Goal: Task Accomplishment & Management: Manage account settings

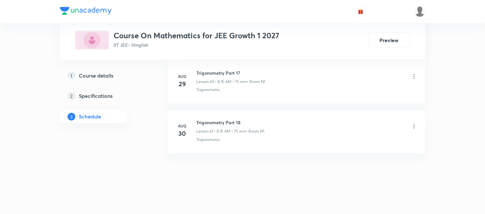
scroll to position [3348, 0]
click at [205, 122] on h6 "Trigonometry Part 18" at bounding box center [231, 122] width 68 height 7
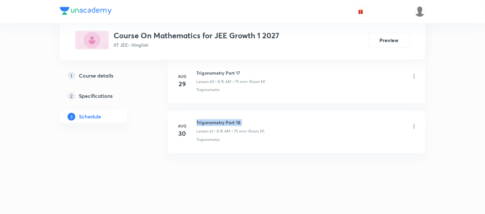
copy h6 "Trigonometry Part 18"
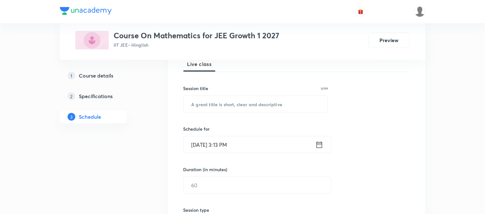
scroll to position [116, 0]
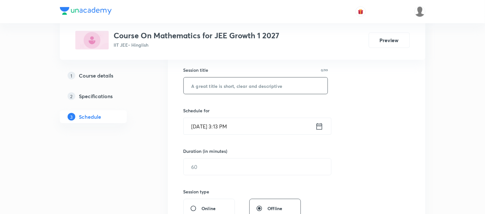
click at [290, 86] on input "text" at bounding box center [256, 86] width 144 height 16
paste input "Trigonometry Part 18"
type input "Trigonometry Part 19"
click at [319, 128] on icon at bounding box center [319, 126] width 8 height 9
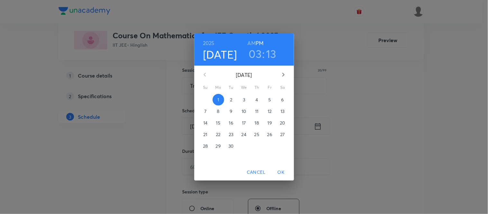
click at [233, 99] on span "2" at bounding box center [232, 100] width 12 height 6
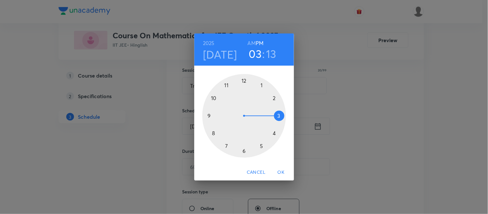
click at [253, 42] on h6 "AM" at bounding box center [252, 43] width 8 height 9
click at [213, 133] on div at bounding box center [244, 116] width 84 height 84
click at [279, 116] on div at bounding box center [244, 116] width 84 height 84
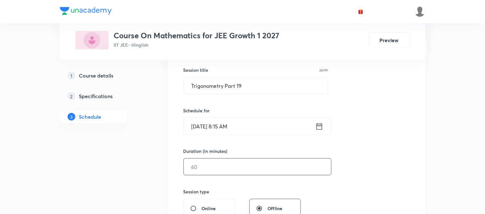
click at [230, 166] on input "text" at bounding box center [257, 167] width 147 height 16
type input "75"
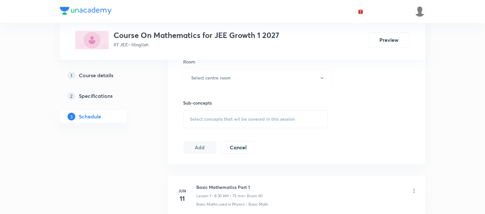
scroll to position [287, 0]
click at [219, 81] on button "Select centre room" at bounding box center [257, 78] width 149 height 18
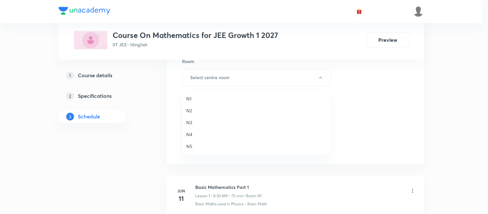
click at [188, 97] on span "N1" at bounding box center [256, 98] width 141 height 7
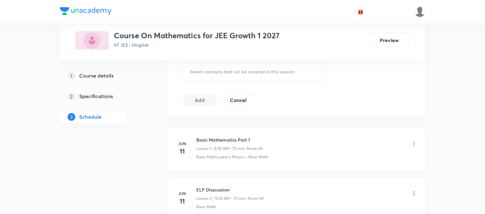
scroll to position [345, 0]
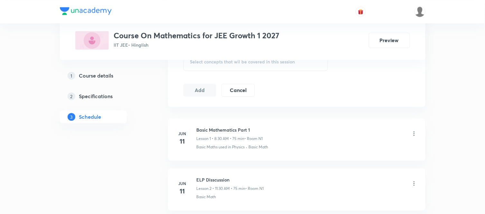
click at [208, 65] on div "Select concepts that wil be covered in this session" at bounding box center [255, 62] width 145 height 18
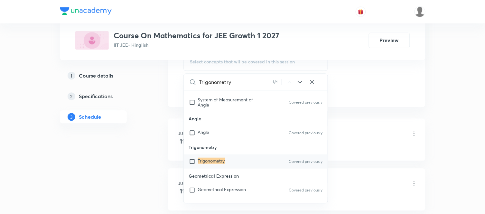
scroll to position [85, 0]
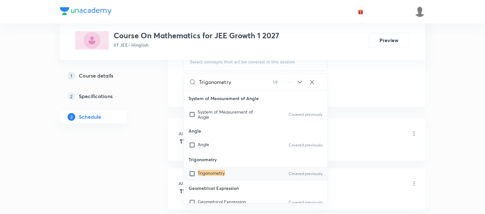
type input "Trigonometry"
click at [243, 171] on div "Trigonometry Covered previously" at bounding box center [256, 174] width 144 height 14
checkbox input "true"
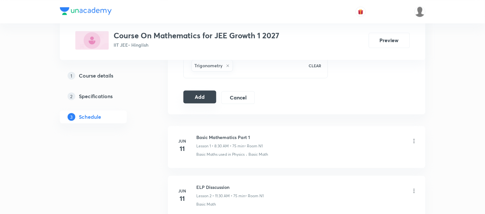
click at [193, 96] on button "Add" at bounding box center [199, 96] width 33 height 13
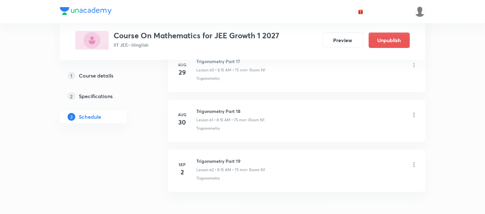
scroll to position [3102, 0]
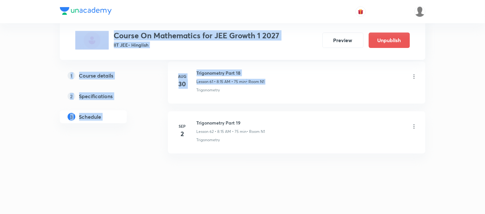
drag, startPoint x: 193, startPoint y: 96, endPoint x: 202, endPoint y: 7, distance: 89.2
click at [131, 83] on div "1 Course details 2 Specifications 3 Schedule" at bounding box center [104, 100] width 88 height 62
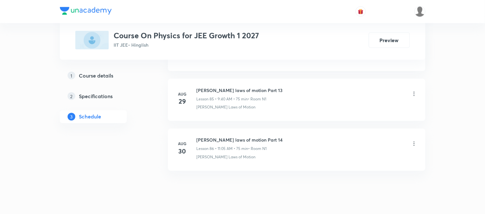
scroll to position [4597, 0]
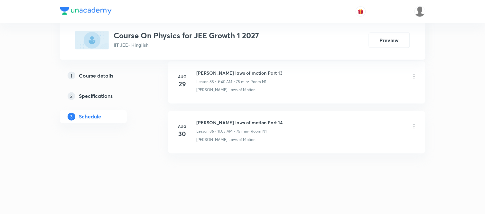
click at [244, 123] on h6 "[PERSON_NAME] laws of motion Part 14" at bounding box center [240, 122] width 86 height 7
click at [244, 123] on h6 "Newton's laws of motion Part 14" at bounding box center [240, 122] width 86 height 7
copy h6 "Newton's laws of motion Part 14"
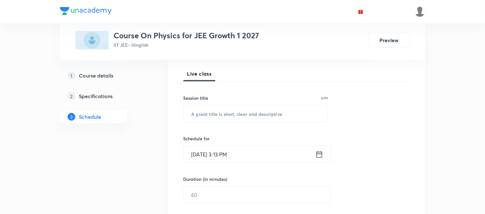
scroll to position [114, 0]
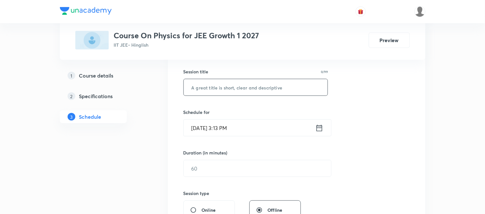
click at [261, 88] on input "text" at bounding box center [256, 87] width 144 height 16
paste input "Newton's laws of motion Part 14"
type input "Newton's laws of motion Part 15"
click at [318, 132] on icon at bounding box center [319, 128] width 8 height 9
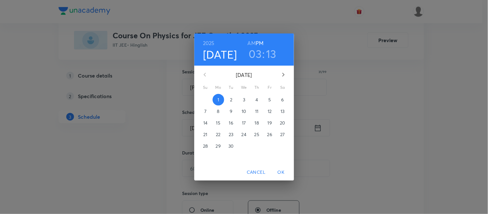
click at [228, 97] on span "2" at bounding box center [232, 100] width 12 height 6
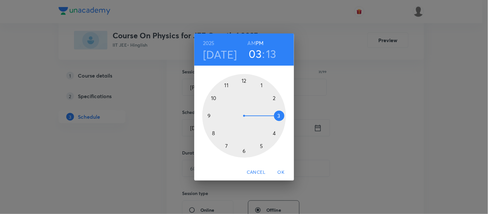
click at [252, 41] on h6 "AM" at bounding box center [252, 43] width 8 height 9
click at [208, 114] on div at bounding box center [244, 116] width 84 height 84
click at [213, 133] on div at bounding box center [244, 116] width 84 height 84
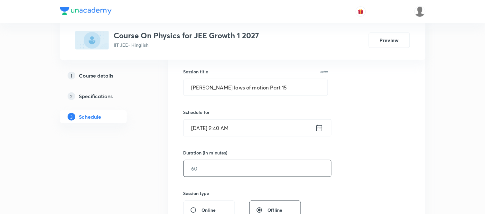
click at [201, 171] on input "text" at bounding box center [257, 168] width 147 height 16
type input "75"
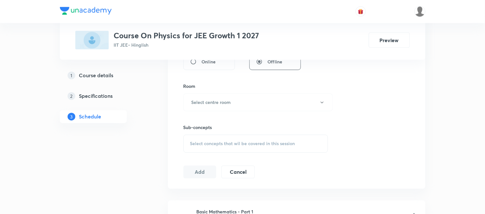
scroll to position [286, 0]
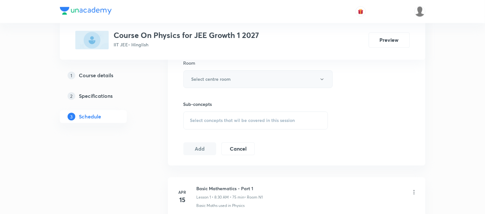
click at [229, 72] on button "Select centre room" at bounding box center [257, 79] width 149 height 18
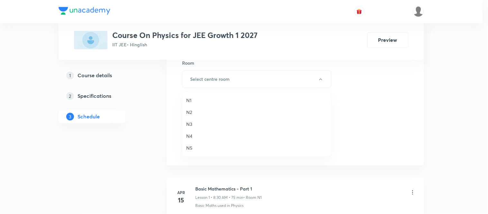
click at [193, 103] on span "N1" at bounding box center [256, 100] width 141 height 7
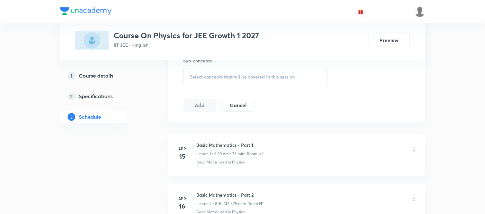
scroll to position [343, 0]
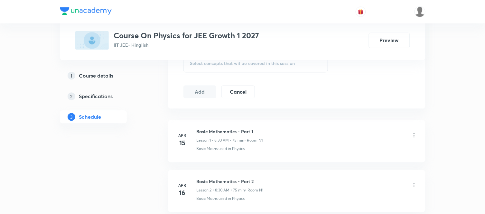
click at [231, 61] on span "Select concepts that wil be covered in this session" at bounding box center [242, 63] width 105 height 5
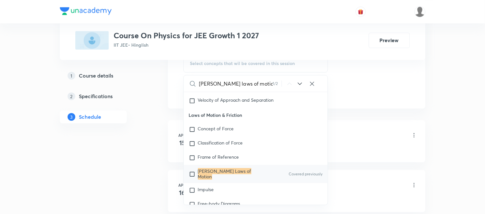
scroll to position [1032, 0]
type input "Newton's laws of motion"
click at [215, 172] on mark "[PERSON_NAME] Laws of Motion" at bounding box center [224, 173] width 53 height 11
checkbox input "true"
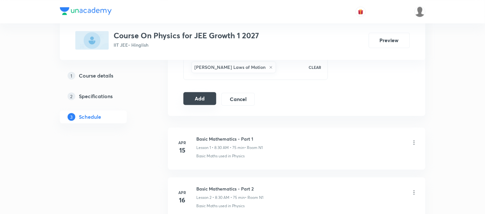
click at [203, 97] on button "Add" at bounding box center [199, 98] width 33 height 13
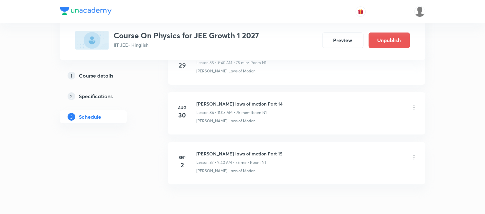
scroll to position [4352, 0]
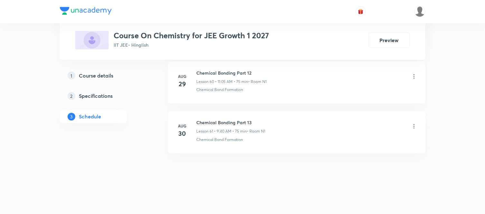
scroll to position [3348, 0]
click at [209, 122] on h6 "Chemical Bonding Part 13" at bounding box center [231, 122] width 69 height 7
copy h6 "Chemical Bonding Part 13"
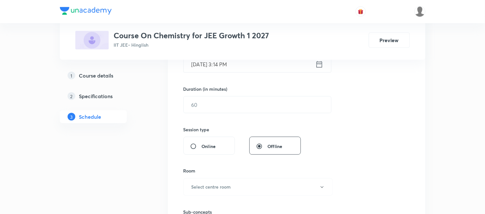
scroll to position [116, 0]
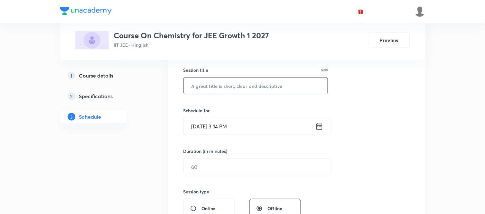
click at [222, 89] on input "text" at bounding box center [256, 86] width 144 height 16
paste input "Chemical Bonding Part 13"
type input "Chemical Bonding Part 14"
click at [317, 128] on icon at bounding box center [319, 126] width 6 height 6
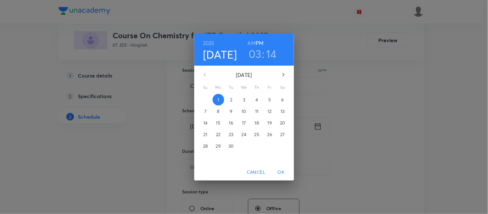
click at [229, 99] on span "2" at bounding box center [232, 100] width 12 height 6
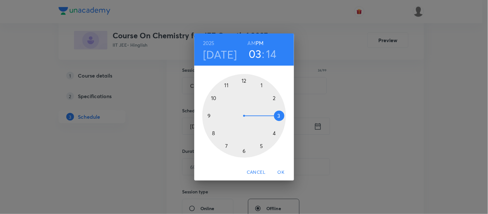
click at [250, 44] on h6 "AM" at bounding box center [252, 43] width 8 height 9
click at [227, 86] on div at bounding box center [244, 116] width 84 height 84
click at [261, 84] on div at bounding box center [244, 116] width 84 height 84
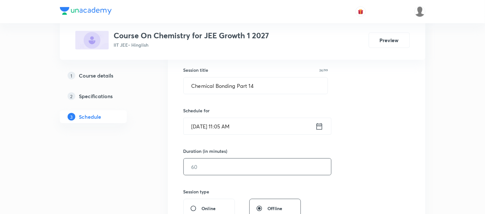
click at [232, 166] on input "text" at bounding box center [257, 167] width 147 height 16
type input "75"
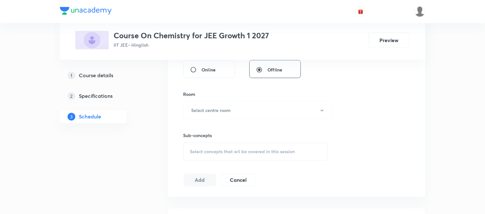
scroll to position [259, 0]
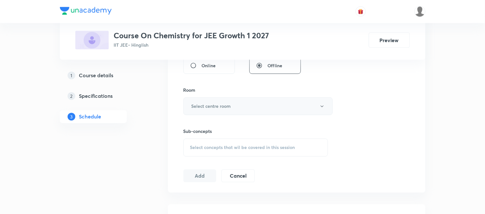
click at [199, 114] on button "Select centre room" at bounding box center [257, 107] width 149 height 18
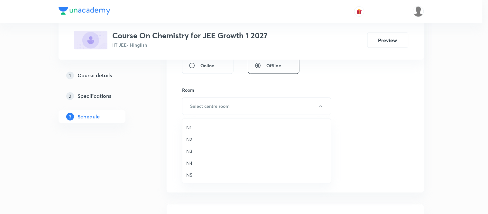
click at [191, 127] on span "N1" at bounding box center [256, 127] width 141 height 7
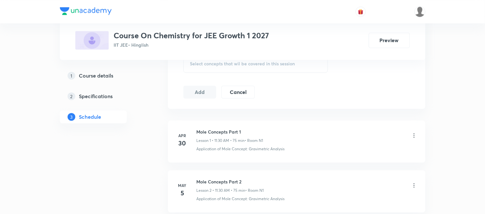
scroll to position [345, 0]
click at [238, 65] on div "Select concepts that wil be covered in this session" at bounding box center [255, 62] width 145 height 18
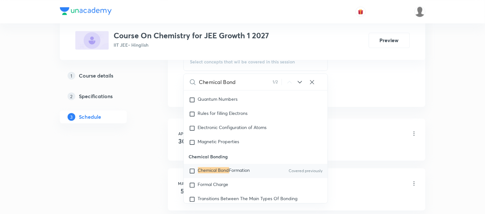
scroll to position [9041, 0]
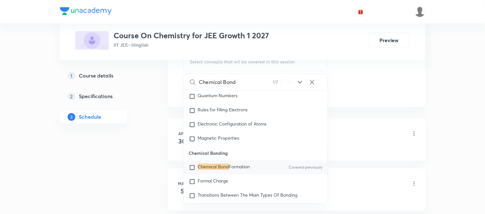
type input "Chemical Bond"
click at [241, 170] on span "Formation" at bounding box center [239, 166] width 21 height 6
checkbox input "true"
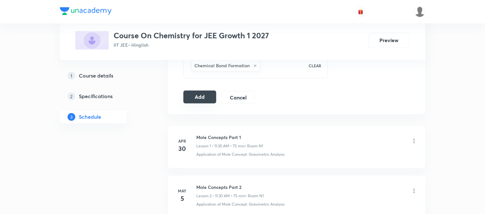
click at [195, 98] on button "Add" at bounding box center [199, 96] width 33 height 13
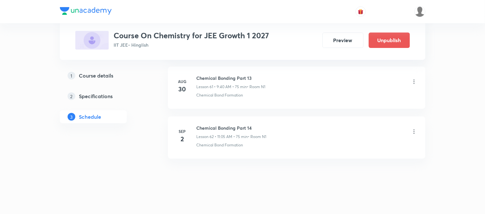
scroll to position [3102, 0]
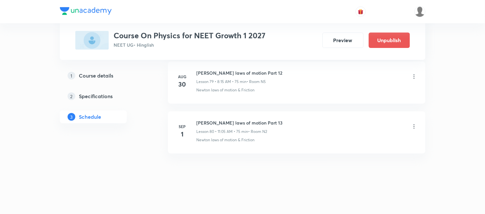
scroll to position [4297, 0]
click at [215, 126] on h6 "[PERSON_NAME] laws of motion Part 13" at bounding box center [240, 122] width 86 height 7
click at [217, 121] on h6 "[PERSON_NAME] laws of motion Part 13" at bounding box center [240, 122] width 86 height 7
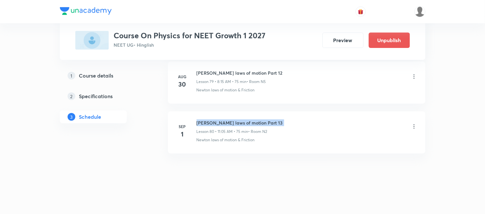
click at [217, 121] on h6 "[PERSON_NAME] laws of motion Part 13" at bounding box center [240, 122] width 86 height 7
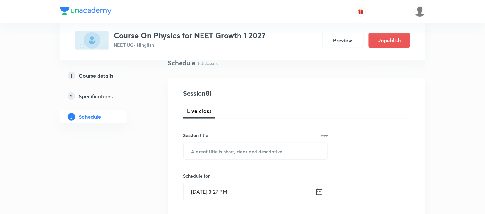
scroll to position [92, 0]
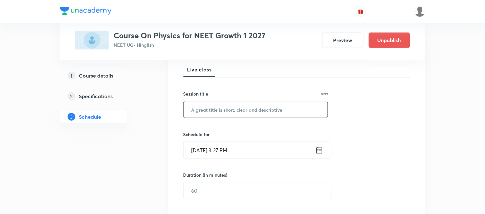
click at [220, 114] on input "text" at bounding box center [256, 109] width 144 height 16
paste input "[PERSON_NAME] laws of motion Part 13"
type input "[PERSON_NAME] laws of motion Part 14"
click at [321, 150] on icon at bounding box center [319, 150] width 8 height 9
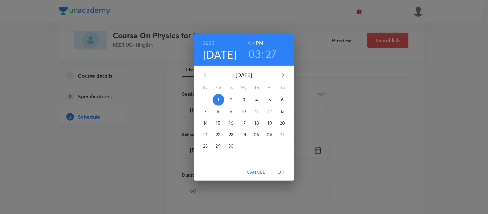
click at [233, 101] on span "2" at bounding box center [232, 100] width 12 height 6
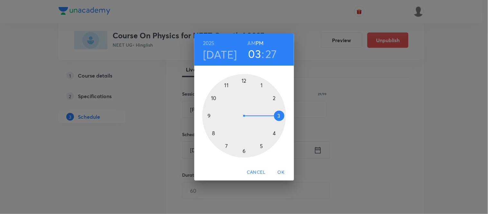
click at [248, 43] on h6 "AM" at bounding box center [252, 43] width 8 height 9
click at [214, 133] on div at bounding box center [244, 116] width 84 height 84
click at [279, 116] on div at bounding box center [244, 116] width 84 height 84
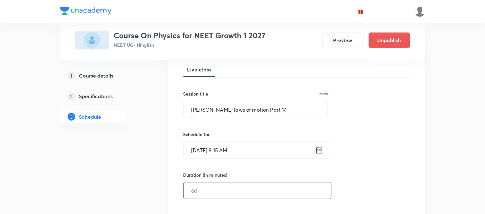
click at [224, 192] on input "text" at bounding box center [257, 190] width 147 height 16
drag, startPoint x: 197, startPoint y: 191, endPoint x: 188, endPoint y: 190, distance: 9.4
click at [188, 190] on input "75" at bounding box center [257, 190] width 147 height 16
type input "75"
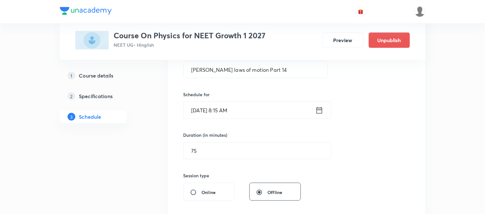
scroll to position [221, 0]
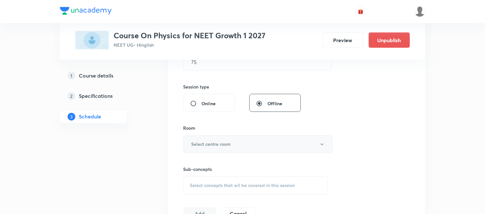
click at [205, 149] on button "Select centre room" at bounding box center [257, 144] width 149 height 18
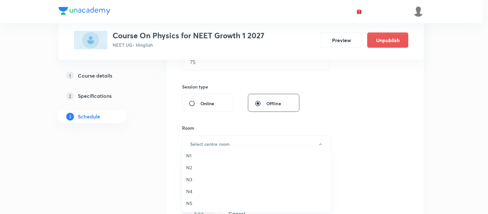
click at [188, 167] on span "N2" at bounding box center [256, 167] width 141 height 7
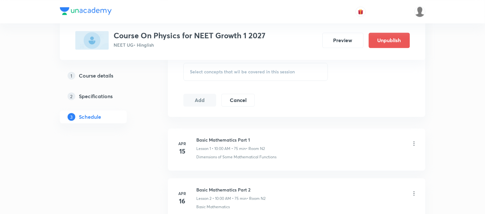
scroll to position [335, 0]
click at [239, 71] on span "Select concepts that wil be covered in this session" at bounding box center [242, 71] width 105 height 5
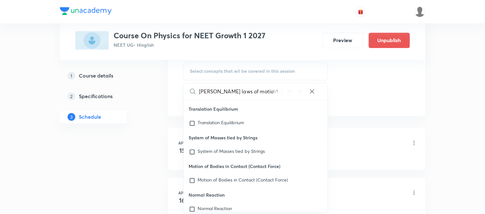
scroll to position [16856, 0]
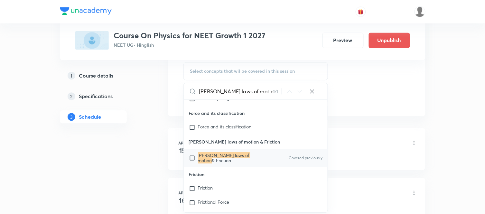
type input "Newton laws of motion"
click at [217, 163] on p "Newton laws of motion & Friction" at bounding box center [230, 158] width 65 height 10
checkbox input "true"
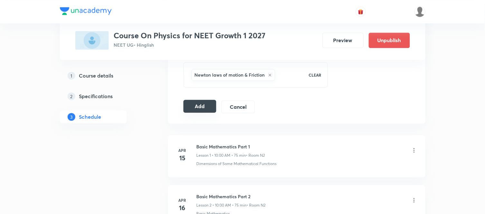
click at [201, 105] on button "Add" at bounding box center [199, 106] width 33 height 13
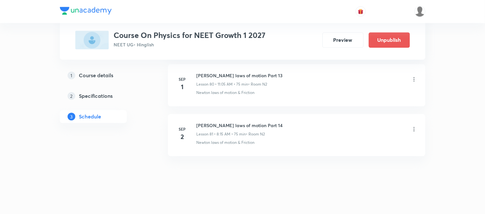
scroll to position [4051, 0]
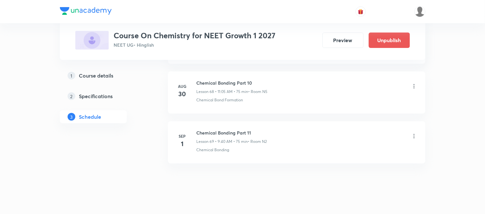
scroll to position [3748, 0]
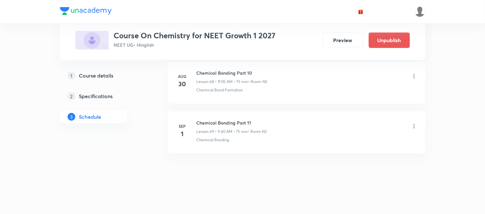
click at [223, 125] on h6 "Chemical Bonding Part 11" at bounding box center [232, 122] width 70 height 7
copy h6 "Chemical Bonding Part 11"
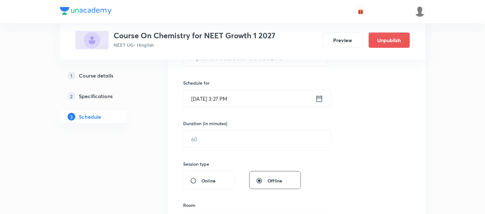
scroll to position [129, 0]
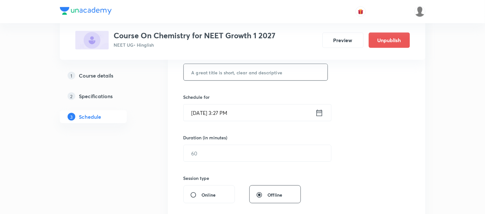
click at [243, 79] on input "text" at bounding box center [256, 72] width 144 height 16
paste input "Chemical Bonding Part 11"
type input "Chemical Bonding Part 12"
click at [320, 115] on icon at bounding box center [319, 112] width 8 height 9
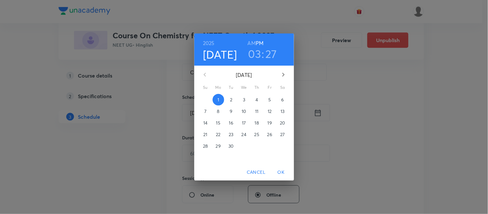
click at [232, 98] on p "2" at bounding box center [231, 100] width 2 height 6
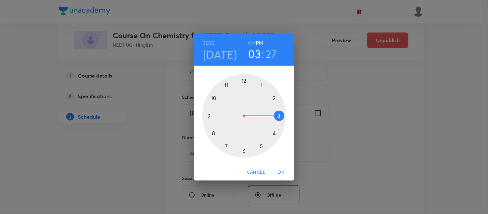
click at [250, 41] on h6 "AM" at bounding box center [252, 43] width 8 height 9
click at [211, 114] on div at bounding box center [244, 116] width 84 height 84
click at [212, 133] on div at bounding box center [244, 116] width 84 height 84
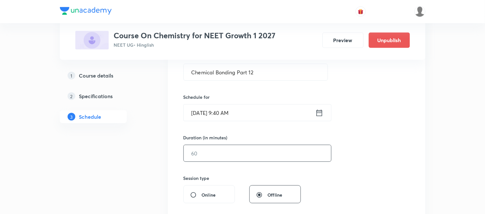
click at [203, 151] on input "text" at bounding box center [257, 153] width 147 height 16
type input "75"
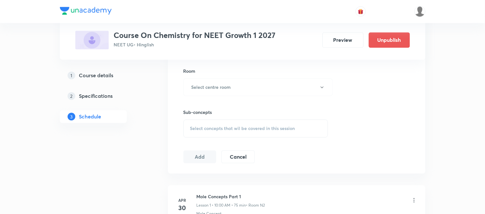
scroll to position [287, 0]
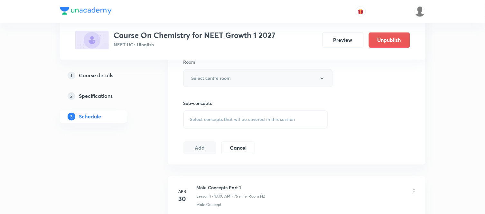
click at [246, 77] on button "Select centre room" at bounding box center [257, 79] width 149 height 18
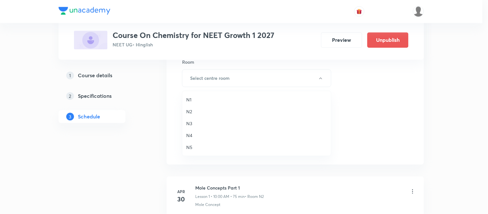
click at [192, 113] on span "N2" at bounding box center [256, 111] width 141 height 7
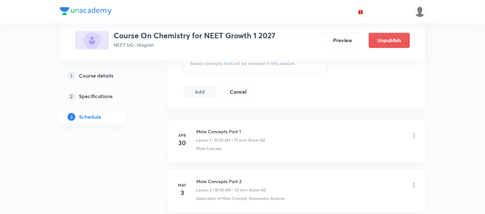
scroll to position [344, 0]
click at [239, 63] on span "Select concepts that wil be covered in this session" at bounding box center [242, 62] width 105 height 5
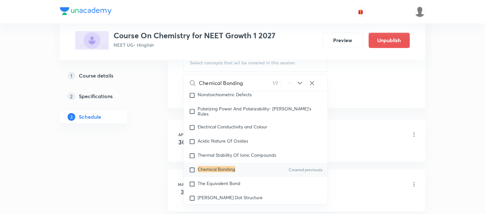
scroll to position [3007, 0]
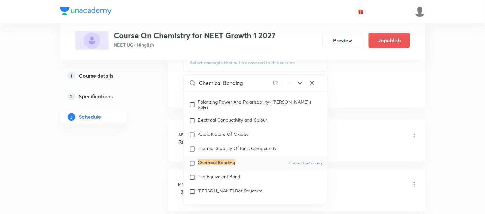
type input "Chemical Bonding"
click at [236, 170] on div "Chemical Bonding Covered previously" at bounding box center [256, 163] width 144 height 14
checkbox input "true"
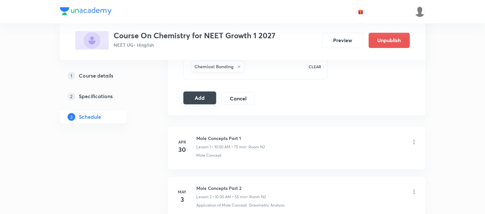
click at [207, 104] on div "Add Cancel" at bounding box center [221, 98] width 77 height 13
click at [207, 98] on button "Add" at bounding box center [199, 97] width 33 height 13
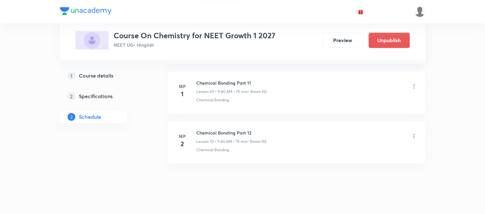
scroll to position [3502, 0]
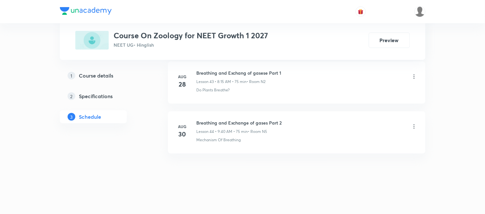
scroll to position [2499, 0]
click at [233, 121] on h6 "Breathing and Exchange of gases Part 2" at bounding box center [239, 122] width 85 height 7
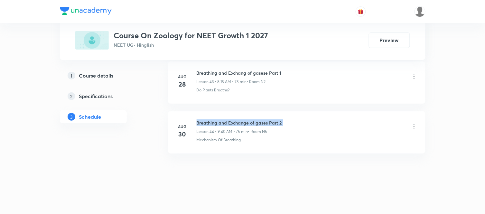
copy h6 "Breathing and Exchange of gases Part 2"
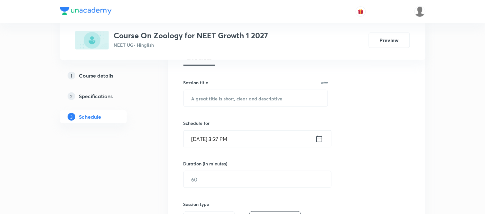
scroll to position [82, 0]
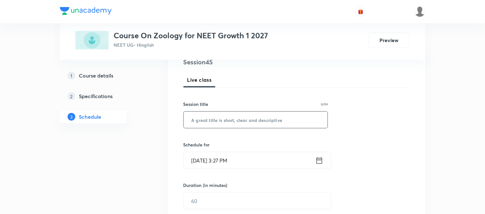
click at [233, 121] on input "text" at bounding box center [256, 120] width 144 height 16
paste input "Breathing and Exchange of gases Part 2"
type input "Breathing and Exchange of gases Part 3"
click at [317, 161] on icon at bounding box center [319, 160] width 8 height 9
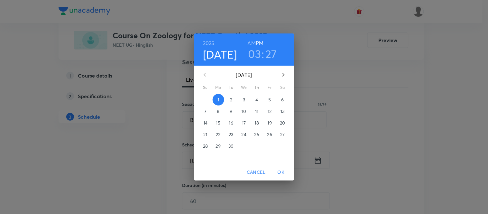
click at [231, 101] on p "2" at bounding box center [231, 100] width 2 height 6
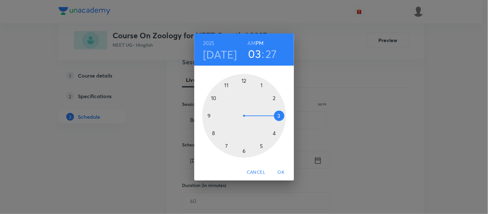
click at [251, 43] on h6 "AM" at bounding box center [252, 43] width 8 height 9
click at [229, 86] on div at bounding box center [244, 116] width 84 height 84
click at [261, 84] on div at bounding box center [244, 116] width 84 height 84
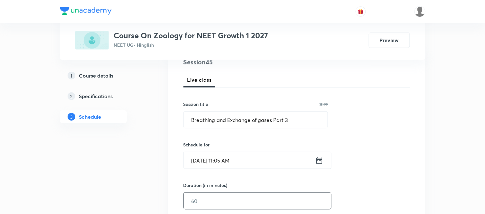
click at [194, 200] on input "text" at bounding box center [257, 201] width 147 height 16
type input "75"
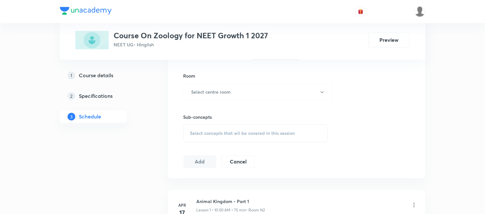
scroll to position [296, 0]
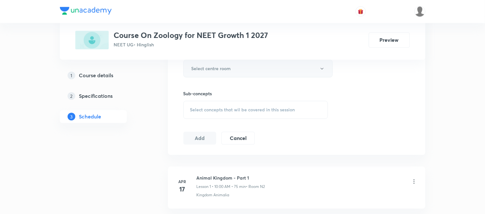
click at [223, 71] on h6 "Select centre room" at bounding box center [211, 68] width 40 height 7
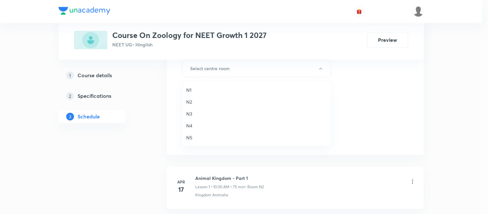
click at [190, 101] on span "N2" at bounding box center [256, 101] width 141 height 7
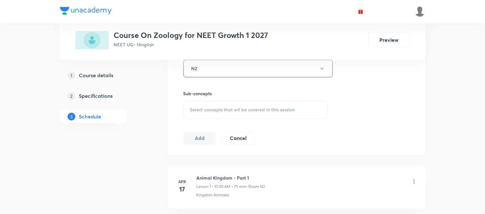
click at [194, 110] on span "Select concepts that wil be covered in this session" at bounding box center [242, 109] width 105 height 5
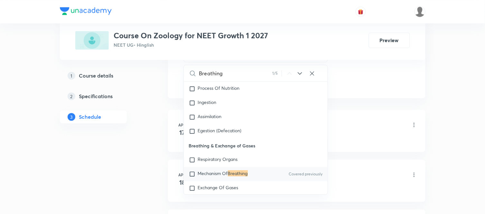
scroll to position [2476, 0]
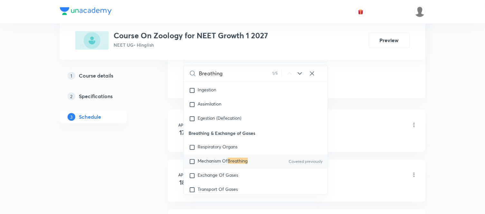
type input "Breathing"
click at [209, 164] on span "Mechanism Of" at bounding box center [213, 161] width 30 height 6
checkbox input "true"
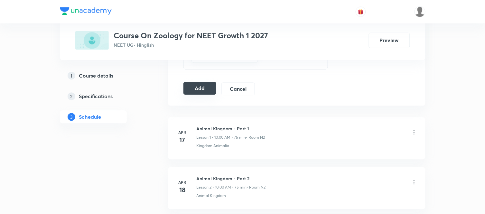
click at [191, 89] on button "Add" at bounding box center [199, 88] width 33 height 13
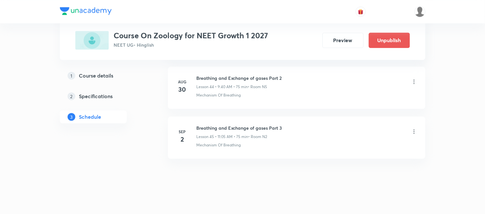
scroll to position [2253, 0]
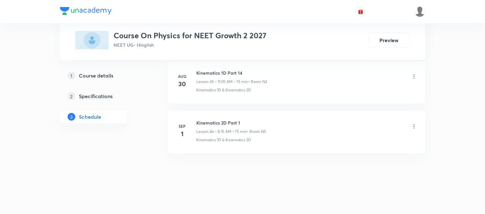
scroll to position [2599, 0]
click at [201, 120] on h6 "Kinematics 2D Part 1" at bounding box center [232, 122] width 70 height 7
copy h6 "Kinematics 2D Part 1"
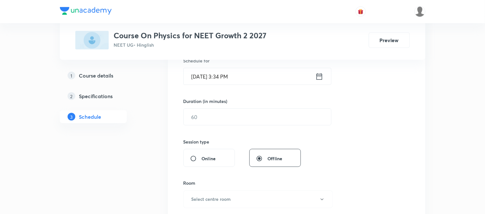
scroll to position [125, 0]
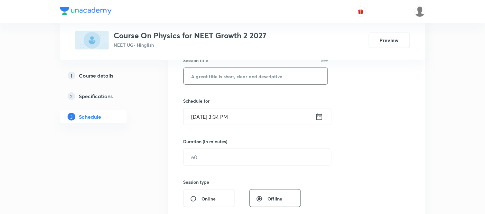
click at [210, 84] on div "​" at bounding box center [255, 76] width 145 height 17
paste input "Kinematics 2D Part 1"
type input "Kinematics 2D Part 2"
click at [320, 118] on icon at bounding box center [319, 116] width 8 height 9
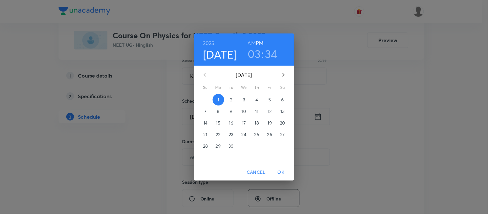
click at [230, 100] on p "2" at bounding box center [231, 100] width 2 height 6
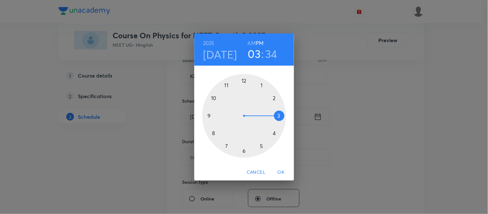
click at [251, 43] on h6 "AM" at bounding box center [252, 43] width 8 height 9
click at [213, 132] on div at bounding box center [244, 116] width 84 height 84
click at [281, 115] on div at bounding box center [244, 116] width 84 height 84
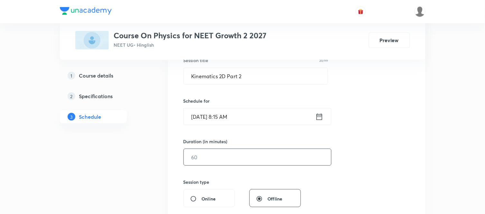
click at [212, 163] on input "text" at bounding box center [257, 157] width 147 height 16
type input "75"
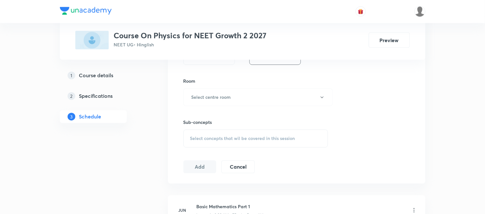
scroll to position [268, 0]
click at [201, 96] on h6 "Select centre room" at bounding box center [211, 96] width 40 height 7
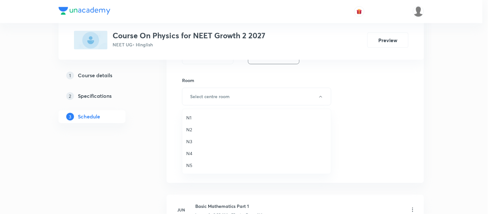
click at [188, 151] on span "N4" at bounding box center [256, 153] width 141 height 7
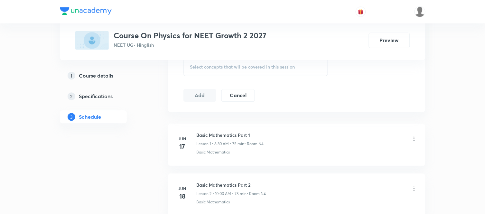
scroll to position [340, 0]
click at [239, 69] on div "Select concepts that wil be covered in this session" at bounding box center [255, 67] width 145 height 18
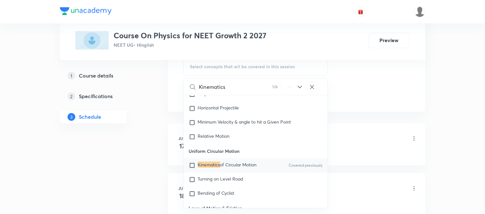
scroll to position [1160, 0]
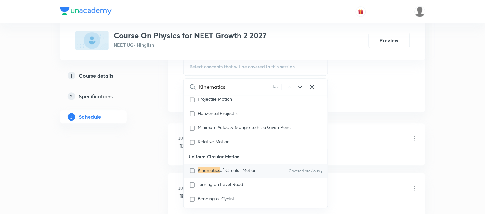
type input "Kinematics"
click at [233, 173] on span "of Circular Motion" at bounding box center [238, 170] width 37 height 6
checkbox input "true"
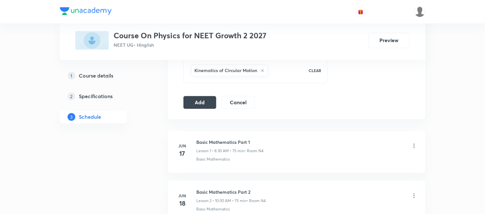
click at [200, 105] on button "Add" at bounding box center [199, 101] width 33 height 13
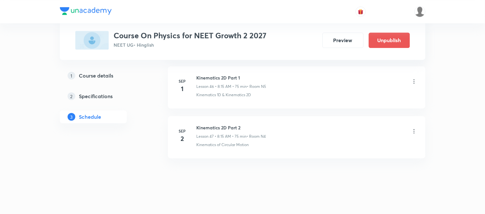
scroll to position [2354, 0]
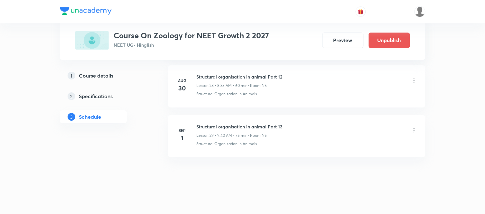
scroll to position [1750, 0]
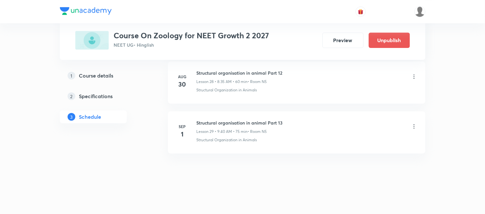
click at [225, 120] on h6 "Structural organisation in animal Part 13" at bounding box center [240, 122] width 86 height 7
copy h6 "Structural organisation in animal Part 13"
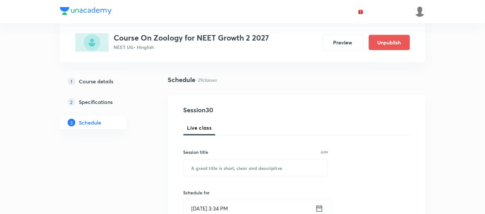
scroll to position [33, 0]
click at [215, 168] on input "text" at bounding box center [256, 168] width 144 height 16
paste input "Structural organisation in animal Part 13"
type input "Structural organisation in animal Part 14"
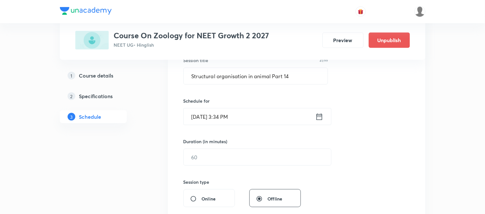
scroll to position [148, 0]
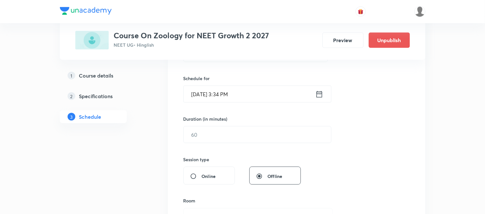
click at [323, 95] on icon at bounding box center [319, 94] width 8 height 9
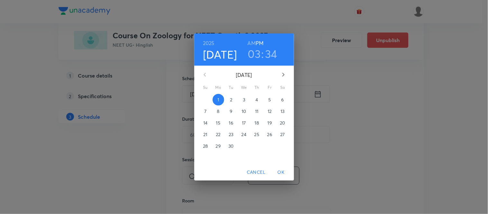
click at [228, 97] on span "2" at bounding box center [232, 100] width 12 height 6
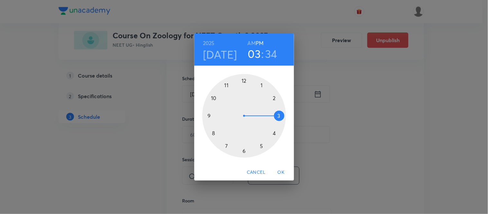
click at [251, 43] on h6 "AM" at bounding box center [252, 43] width 8 height 9
click at [209, 114] on div at bounding box center [244, 116] width 84 height 84
click at [211, 133] on div at bounding box center [244, 116] width 84 height 84
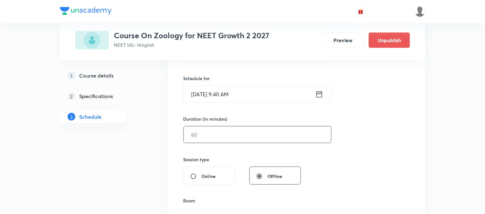
click at [211, 133] on input "text" at bounding box center [257, 134] width 147 height 16
type input "75"
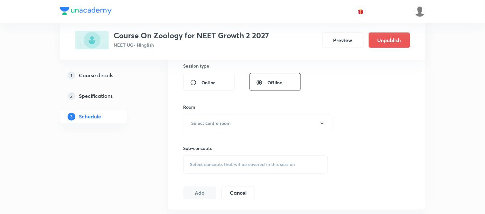
scroll to position [277, 0]
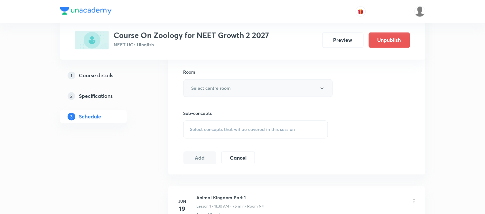
click at [210, 93] on button "Select centre room" at bounding box center [257, 88] width 149 height 18
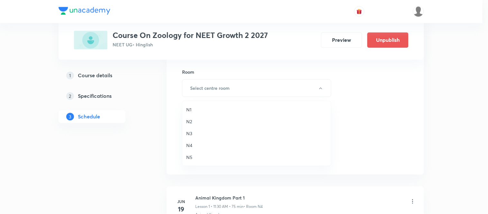
click at [191, 145] on span "N4" at bounding box center [256, 145] width 141 height 7
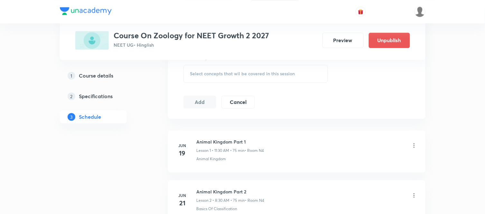
scroll to position [334, 0]
click at [230, 80] on div "Select concepts that wil be covered in this session" at bounding box center [255, 73] width 145 height 18
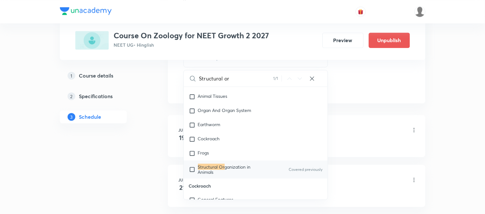
scroll to position [751, 0]
type input "Structural or"
click at [250, 172] on span "ganization in Animals" at bounding box center [224, 168] width 53 height 11
checkbox input "true"
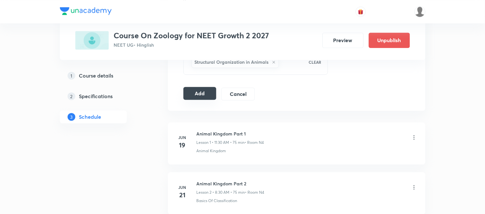
click at [190, 94] on button "Add" at bounding box center [199, 93] width 33 height 13
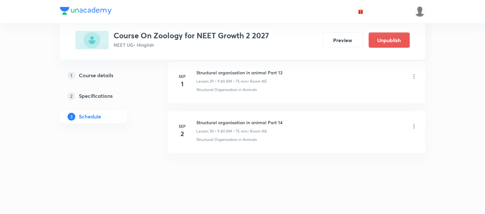
scroll to position [1504, 0]
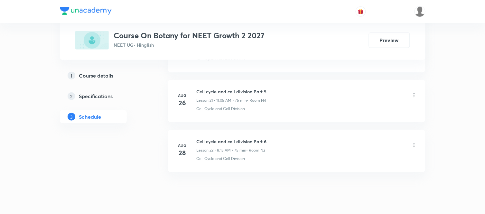
scroll to position [1400, 0]
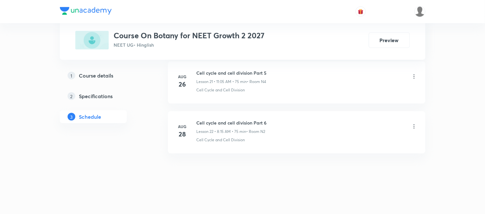
click at [233, 122] on h6 "Cell cycle and cell division Part 6" at bounding box center [232, 122] width 70 height 7
copy h6 "Cell cycle and cell division Part 6"
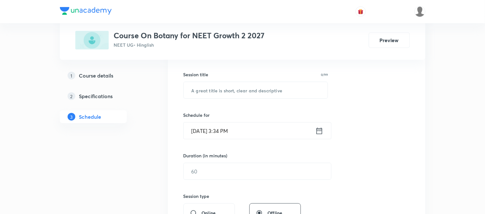
scroll to position [127, 0]
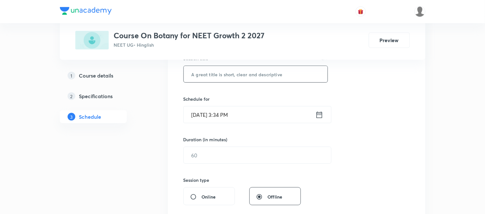
click at [249, 73] on input "text" at bounding box center [256, 74] width 144 height 16
paste input "Cell cycle and cell division Part 6"
type input "Cell cycle and cell division Part 7"
click at [320, 114] on icon at bounding box center [319, 114] width 8 height 9
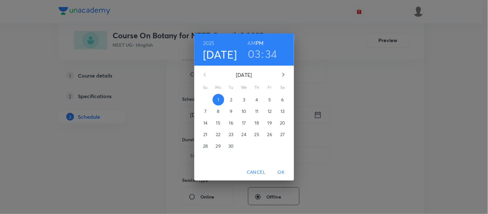
click at [230, 100] on p "2" at bounding box center [231, 100] width 2 height 6
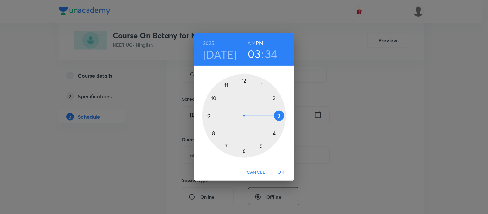
click at [252, 43] on h6 "AM" at bounding box center [252, 43] width 8 height 9
click at [227, 85] on div at bounding box center [244, 116] width 84 height 84
click at [262, 82] on div at bounding box center [244, 116] width 84 height 84
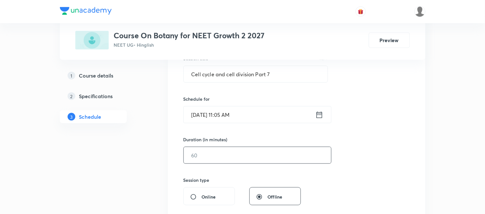
click at [218, 155] on input "text" at bounding box center [257, 155] width 147 height 16
type input "75"
click at [178, 161] on div "Session 23 Live class Session title 35/99 Cell cycle and cell division Part 7 ​…" at bounding box center [296, 162] width 257 height 323
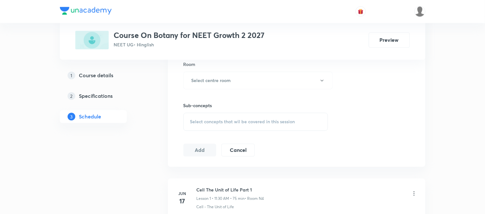
scroll to position [285, 0]
click at [230, 82] on h6 "Select centre room" at bounding box center [211, 80] width 40 height 7
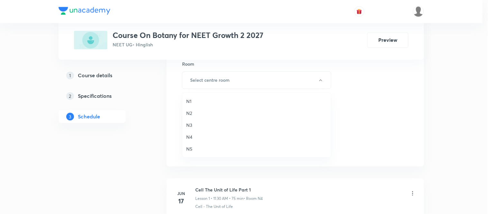
click at [189, 138] on span "N4" at bounding box center [256, 137] width 141 height 7
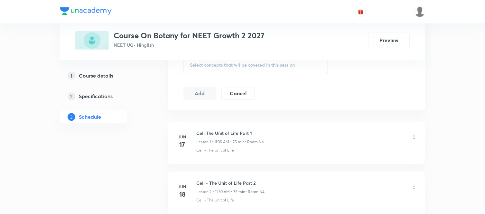
scroll to position [342, 0]
click at [229, 64] on span "Select concepts that wil be covered in this session" at bounding box center [242, 64] width 105 height 5
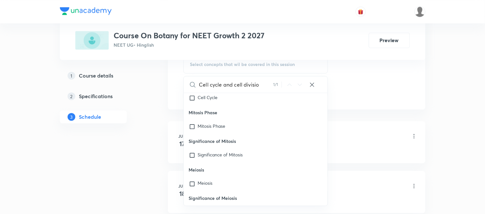
scroll to position [10927, 0]
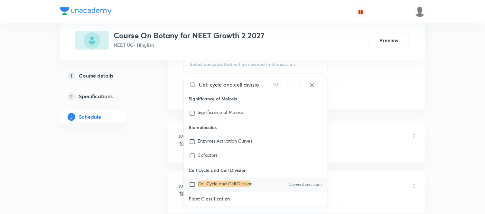
type input "Cell cycle and cell divisio"
click at [216, 181] on p "Cell Cycle and Cell Divisio n" at bounding box center [225, 184] width 55 height 6
checkbox input "true"
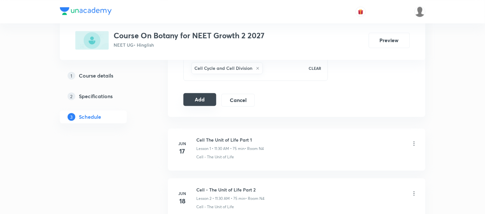
click at [202, 102] on button "Add" at bounding box center [199, 99] width 33 height 13
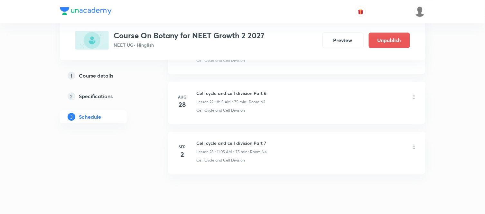
scroll to position [1147, 0]
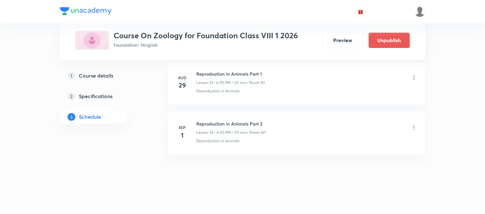
scroll to position [1001, 0]
click at [412, 123] on icon at bounding box center [414, 126] width 6 height 6
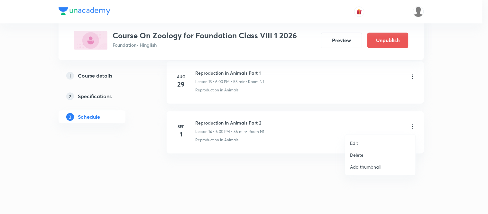
click at [355, 157] on p "Delete" at bounding box center [357, 155] width 14 height 7
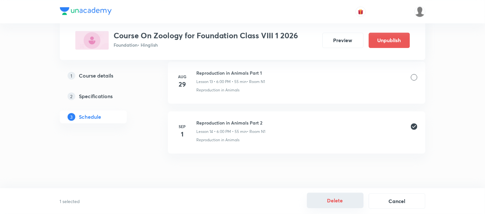
click at [340, 193] on button "Delete" at bounding box center [335, 200] width 57 height 15
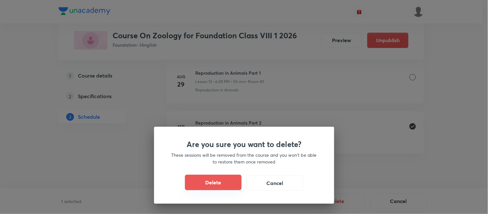
click at [219, 177] on button "Delete" at bounding box center [213, 182] width 57 height 15
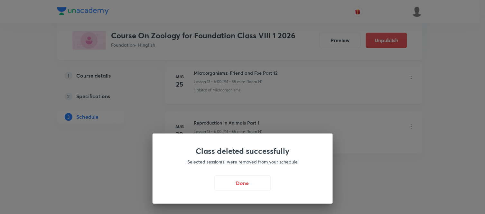
scroll to position [951, 0]
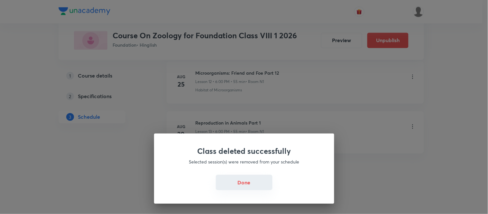
click at [216, 179] on button "Done" at bounding box center [244, 182] width 57 height 15
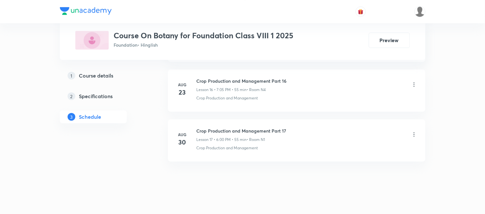
scroll to position [1151, 0]
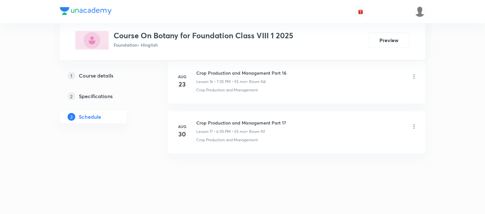
click at [244, 125] on h6 "Crop Production and Management Part 17" at bounding box center [242, 122] width 90 height 7
copy h6 "Crop Production and Management Part 17"
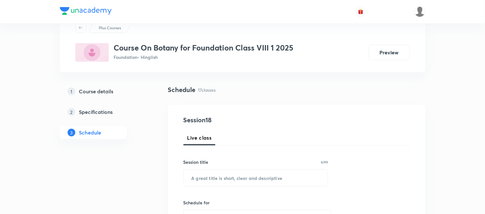
scroll to position [0, 0]
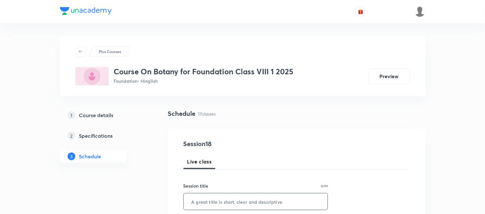
click at [197, 201] on input "text" at bounding box center [256, 201] width 144 height 16
paste input "Crop Production and Management Part 17"
type input "Crop Production and Management Part 18"
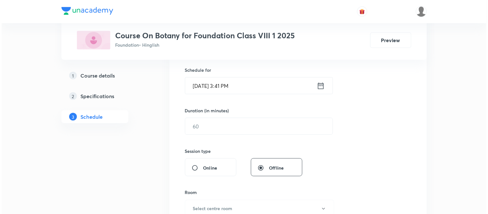
scroll to position [157, 0]
click at [321, 84] on icon at bounding box center [319, 85] width 6 height 6
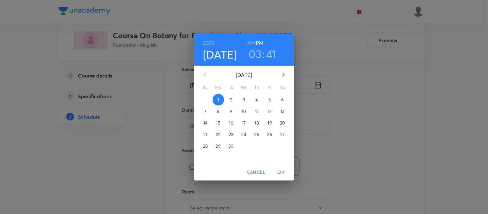
click at [256, 52] on h3 "03" at bounding box center [255, 54] width 13 height 14
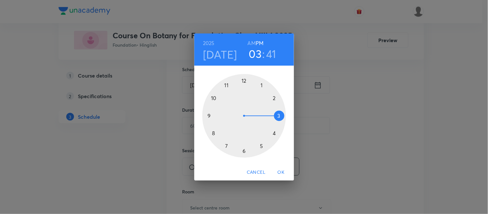
click at [245, 151] on div at bounding box center [244, 116] width 84 height 84
click at [243, 80] on div at bounding box center [244, 116] width 84 height 84
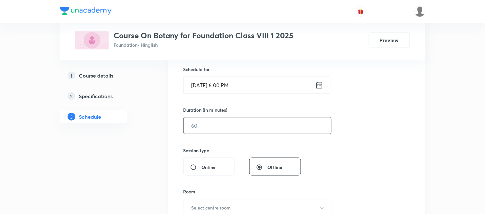
click at [224, 128] on input "text" at bounding box center [257, 125] width 147 height 16
type input "75"
click at [203, 205] on h6 "Select centre room" at bounding box center [211, 208] width 40 height 7
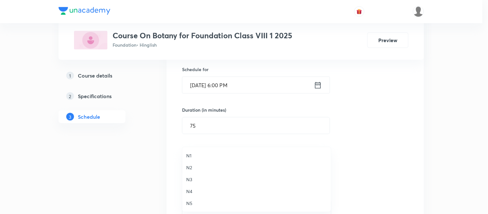
click at [189, 155] on span "N1" at bounding box center [256, 155] width 141 height 7
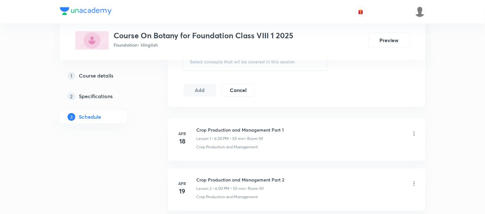
scroll to position [346, 0]
click at [226, 69] on div "Select concepts that wil be covered in this session" at bounding box center [255, 60] width 145 height 18
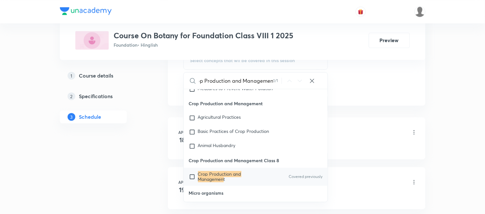
scroll to position [979, 0]
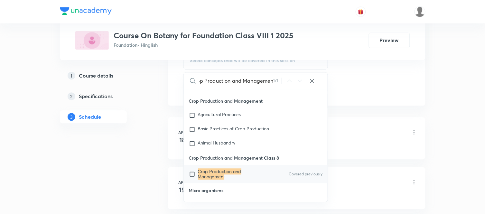
type input "Crop Production and Managemen"
click at [225, 172] on mark "Crop Production and Managemen" at bounding box center [219, 173] width 43 height 11
checkbox input "true"
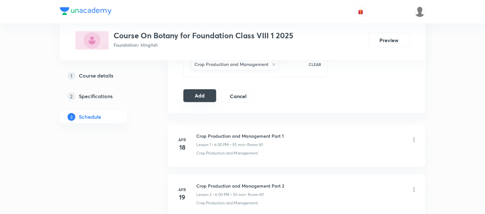
click at [203, 97] on button "Add" at bounding box center [199, 95] width 33 height 13
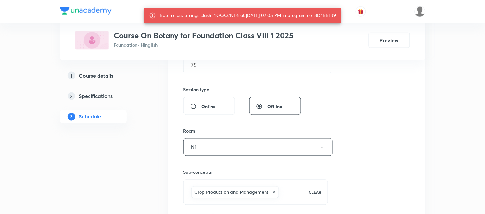
scroll to position [203, 0]
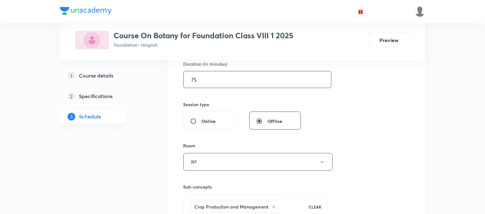
click at [204, 79] on input "75" at bounding box center [257, 79] width 147 height 16
type input "7"
type input "55"
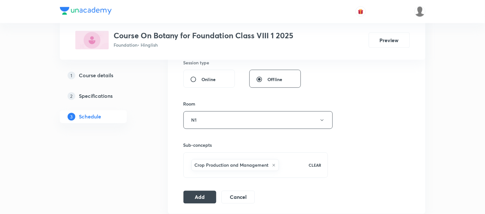
scroll to position [332, 0]
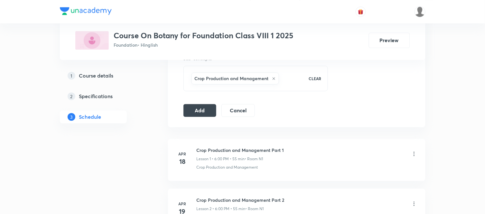
click at [198, 112] on button "Add" at bounding box center [199, 109] width 33 height 13
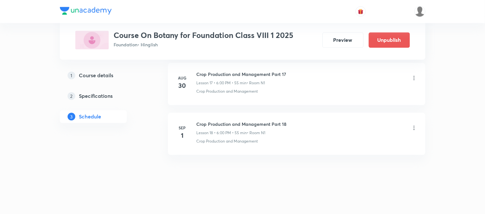
scroll to position [905, 0]
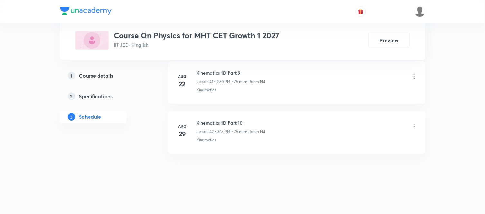
scroll to position [2400, 0]
click at [205, 123] on h6 "Kinematics 1D Part 10" at bounding box center [231, 122] width 69 height 7
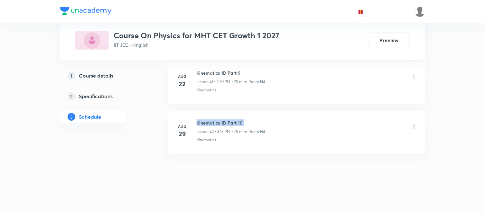
copy h6 "Kinematics 1D Part 10"
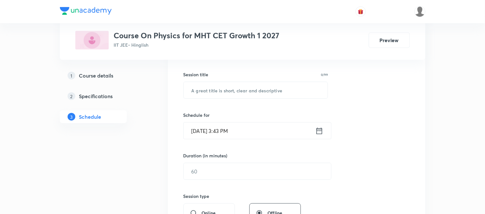
scroll to position [126, 0]
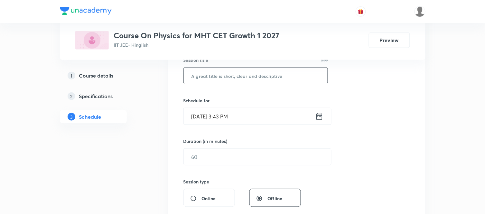
click at [234, 82] on input "text" at bounding box center [256, 76] width 144 height 16
paste input "Kinematics 1D Part 10"
type input "Kinematics 1D Part 11"
click at [319, 118] on icon at bounding box center [319, 116] width 8 height 9
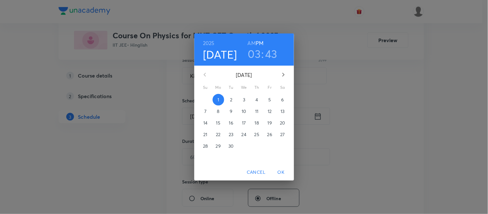
click at [232, 99] on p "2" at bounding box center [231, 100] width 2 height 6
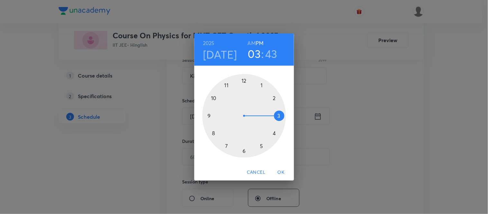
click at [263, 86] on div at bounding box center [244, 116] width 84 height 84
click at [209, 116] on div at bounding box center [244, 116] width 84 height 84
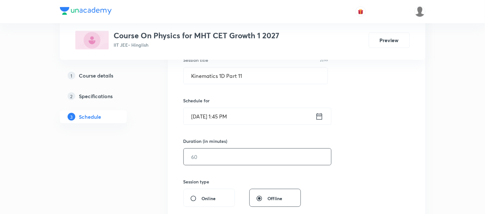
click at [200, 155] on input "text" at bounding box center [257, 157] width 147 height 16
type input "75"
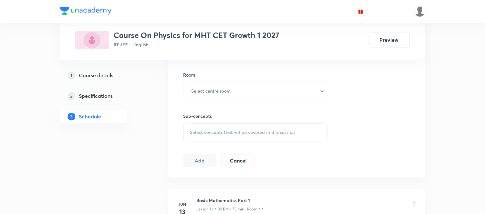
scroll to position [283, 0]
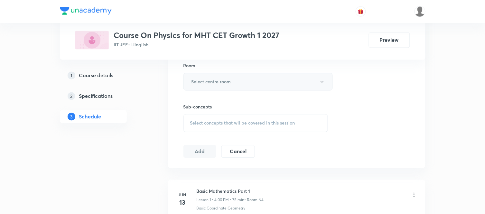
click at [195, 81] on h6 "Select centre room" at bounding box center [211, 82] width 40 height 7
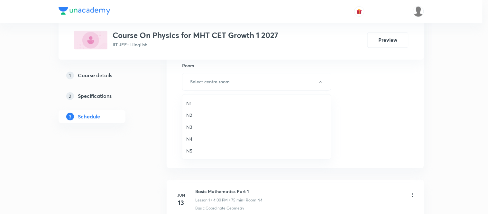
click at [188, 147] on li "N5" at bounding box center [256, 151] width 149 height 12
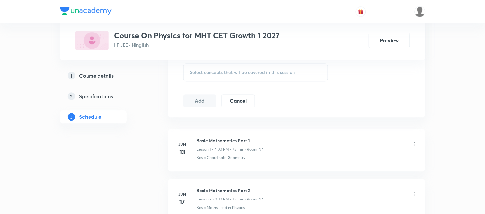
scroll to position [340, 0]
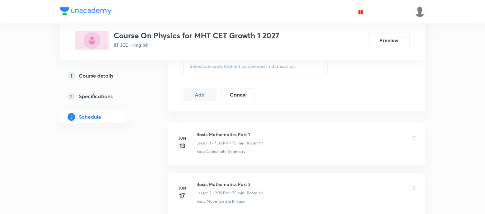
click at [223, 75] on div "Select concepts that wil be covered in this session" at bounding box center [255, 66] width 145 height 18
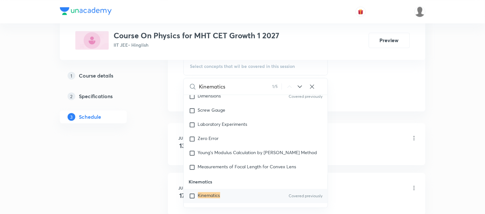
scroll to position [570, 0]
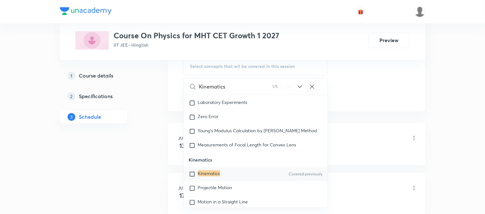
type input "Kinematics"
click at [224, 181] on div "Kinematics Covered previously" at bounding box center [256, 174] width 144 height 14
checkbox input "true"
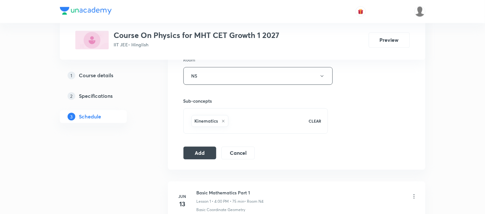
scroll to position [283, 0]
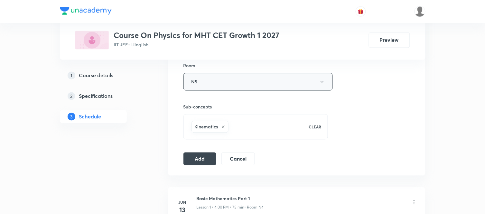
click at [312, 87] on button "N5" at bounding box center [257, 82] width 149 height 18
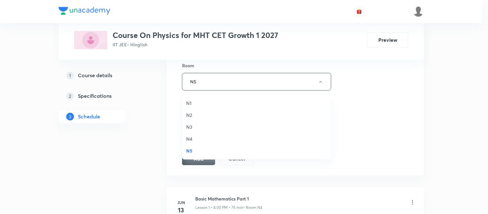
click at [192, 136] on span "N4" at bounding box center [256, 138] width 141 height 7
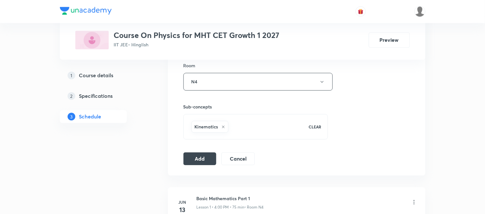
click at [182, 164] on div "Session 43 Live class Session title 21/99 Kinematics 1D Part 11 ​ Schedule for …" at bounding box center [296, 11] width 257 height 330
click at [188, 163] on button "Add" at bounding box center [199, 158] width 33 height 13
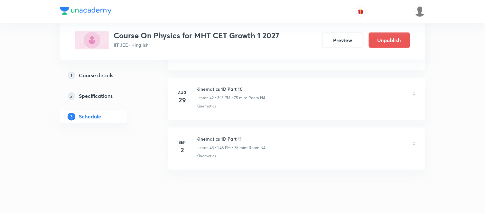
scroll to position [2154, 0]
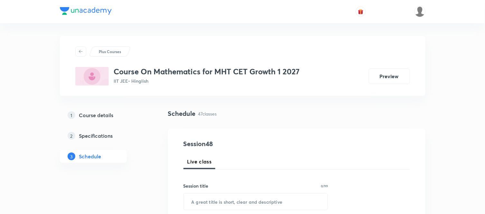
click at [227, 87] on div "Plus Courses Course On Mathematics for MHT CET Growth 1 2027 IIT JEE • Hinglish…" at bounding box center [243, 66] width 366 height 60
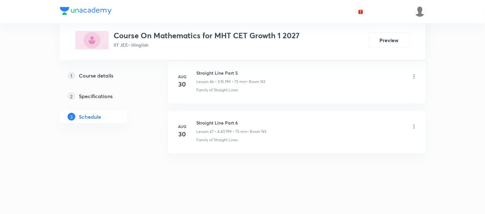
scroll to position [2649, 0]
click at [228, 124] on h6 "Straight Line Part 6" at bounding box center [232, 122] width 70 height 7
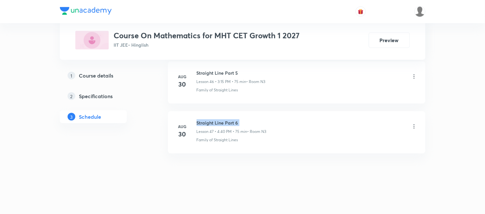
copy h6 "Straight Line Part 6"
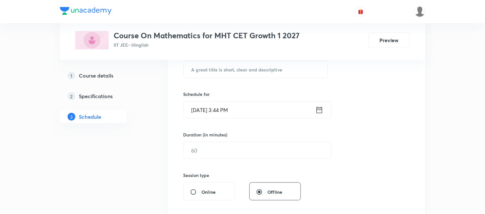
scroll to position [118, 0]
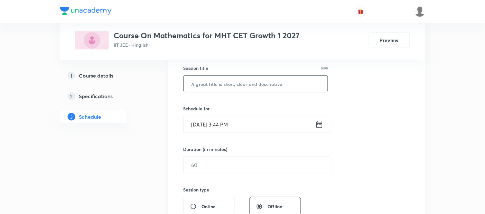
click at [247, 79] on input "text" at bounding box center [256, 84] width 144 height 16
paste input "Straight Line Part 6"
type input "Straight Line Part 7"
click at [322, 126] on icon at bounding box center [319, 124] width 6 height 6
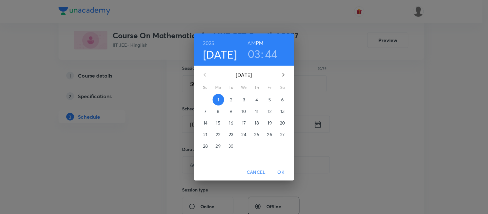
click at [229, 100] on span "2" at bounding box center [232, 100] width 12 height 6
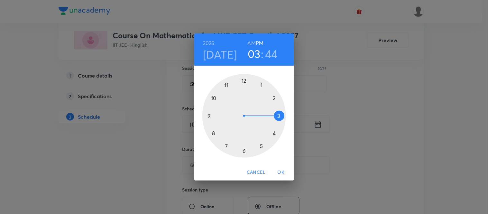
click at [279, 115] on div at bounding box center [244, 116] width 84 height 84
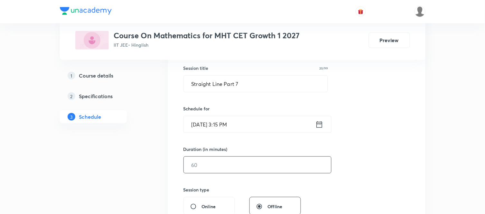
click at [213, 167] on input "text" at bounding box center [257, 165] width 147 height 16
type input "75"
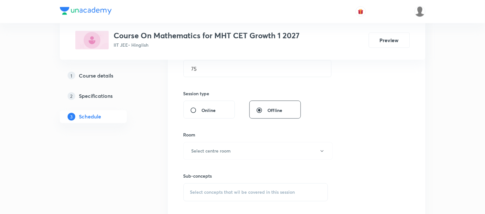
scroll to position [275, 0]
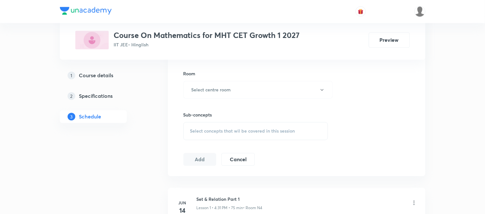
click at [206, 99] on div "Sub-concepts Select concepts that wil be covered in this session" at bounding box center [255, 120] width 145 height 42
click at [206, 96] on button "Select centre room" at bounding box center [257, 90] width 149 height 18
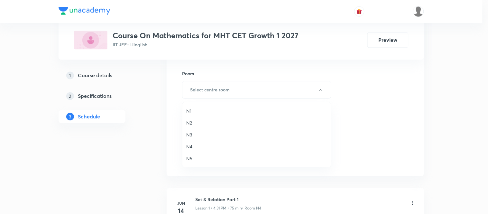
click at [188, 145] on span "N4" at bounding box center [256, 146] width 141 height 7
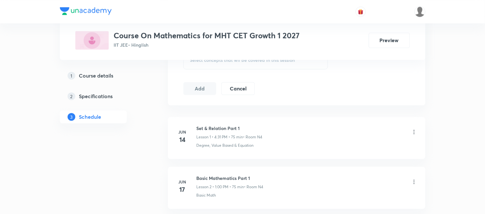
scroll to position [347, 0]
click at [232, 65] on div "Select concepts that wil be covered in this session" at bounding box center [255, 60] width 145 height 18
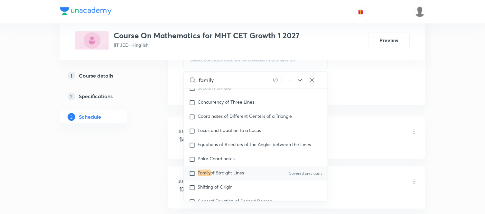
scroll to position [3612, 0]
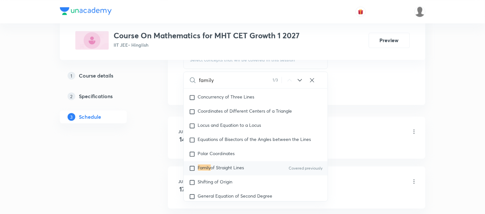
type input "family"
click at [230, 170] on span "of Straight Lines" at bounding box center [227, 167] width 33 height 6
checkbox input "true"
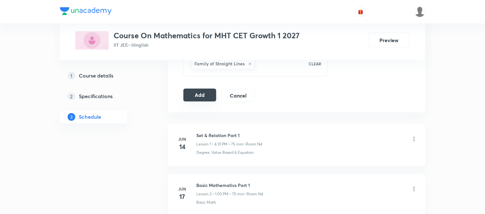
click at [208, 97] on button "Add" at bounding box center [199, 94] width 33 height 13
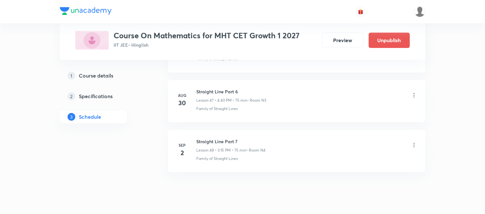
scroll to position [2403, 0]
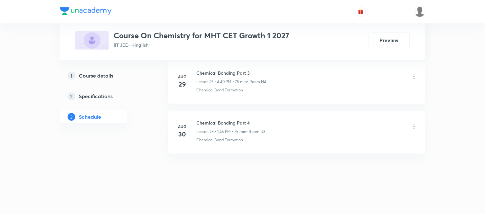
scroll to position [1700, 0]
click at [221, 121] on h6 "Chemical Bonding Part 4" at bounding box center [231, 122] width 69 height 7
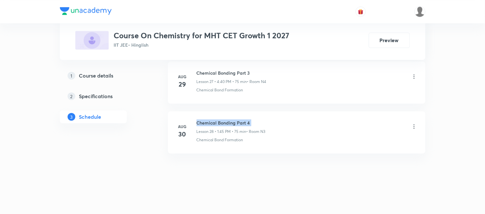
copy h6 "Chemical Bonding Part 4"
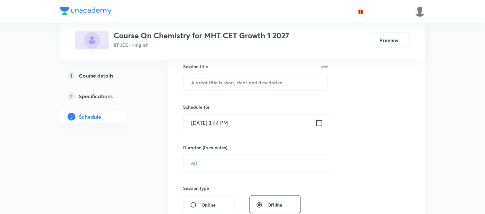
scroll to position [55, 0]
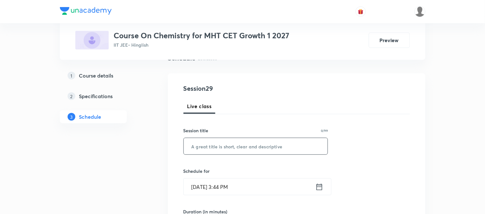
click at [208, 152] on input "text" at bounding box center [256, 146] width 144 height 16
paste input "Chemical Bonding Part 4"
type input "Chemical Bonding Part 5"
click at [320, 184] on icon at bounding box center [319, 186] width 8 height 9
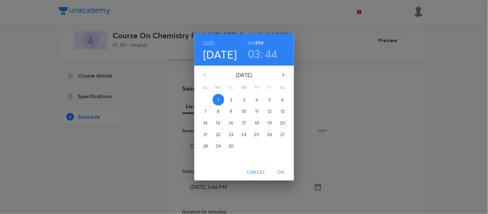
click at [231, 100] on p "2" at bounding box center [231, 100] width 2 height 6
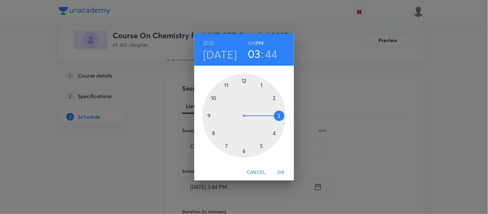
click at [275, 132] on div at bounding box center [244, 116] width 84 height 84
click at [213, 133] on div at bounding box center [244, 116] width 84 height 84
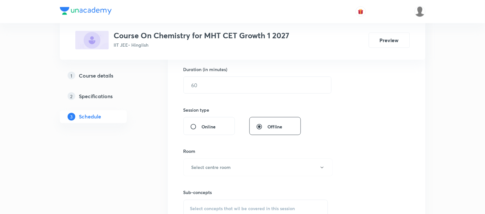
scroll to position [198, 0]
click at [209, 92] on input "text" at bounding box center [257, 84] width 147 height 16
type input "75"
click at [201, 163] on h6 "Select centre room" at bounding box center [211, 166] width 40 height 7
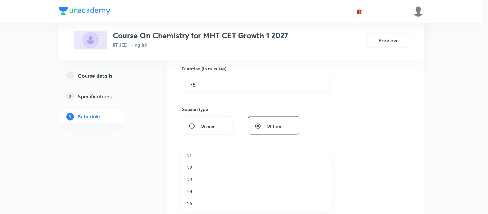
click at [189, 192] on span "N4" at bounding box center [256, 191] width 141 height 7
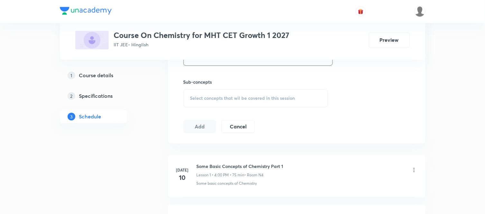
scroll to position [341, 0]
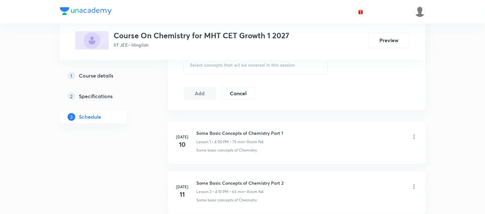
click at [257, 63] on span "Select concepts that wil be covered in this session" at bounding box center [242, 64] width 105 height 5
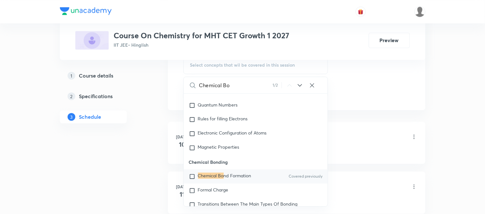
scroll to position [9037, 0]
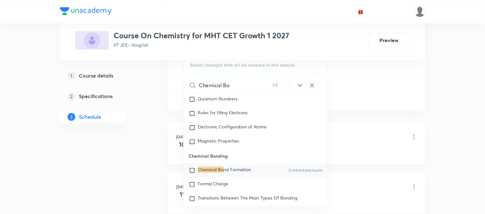
type input "Chemical Bo"
click at [259, 172] on div "Chemical Bo nd Formation Covered previously" at bounding box center [256, 170] width 144 height 14
checkbox input "true"
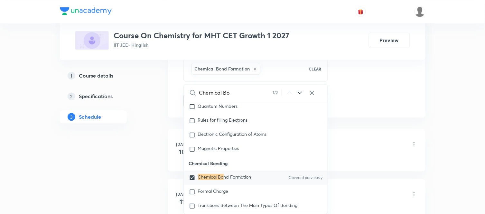
click at [169, 142] on li "Jul 10 Some Basic Concepts of Chemistry Part 1 Lesson 1 • 4:00 PM • 75 min • Ro…" at bounding box center [296, 150] width 257 height 42
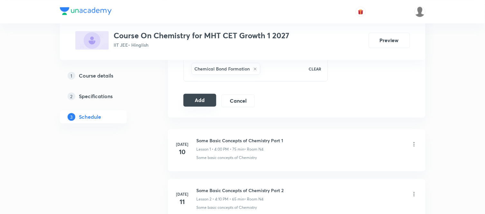
click at [191, 103] on button "Add" at bounding box center [199, 100] width 33 height 13
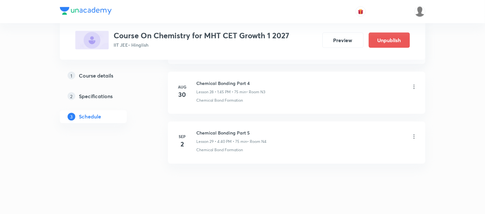
scroll to position [1454, 0]
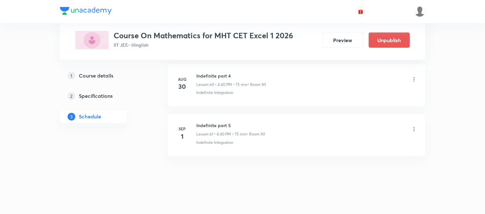
scroll to position [3348, 0]
click at [206, 124] on h6 "Indefinite part 5" at bounding box center [231, 122] width 69 height 7
copy h6 "Indefinite part 5"
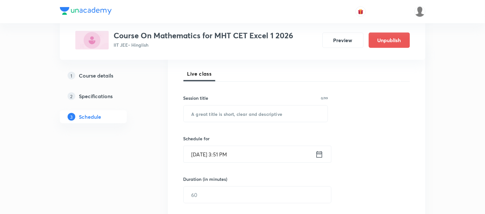
scroll to position [88, 0]
click at [209, 120] on input "text" at bounding box center [256, 114] width 144 height 16
paste input "Indefinite part 5"
type input "Indefinite part 6"
click at [317, 152] on icon at bounding box center [319, 154] width 6 height 6
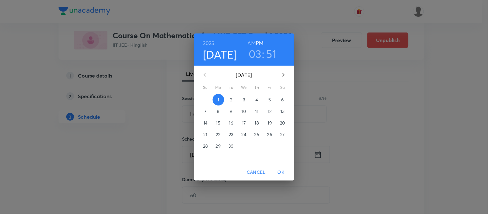
click at [231, 100] on p "2" at bounding box center [231, 100] width 2 height 6
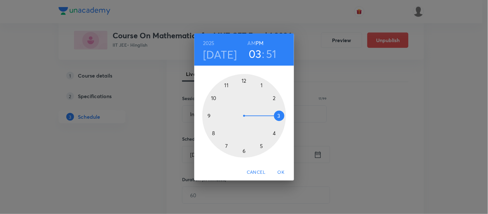
click at [254, 42] on h6 "AM" at bounding box center [252, 43] width 8 height 9
click at [257, 42] on h6 "PM" at bounding box center [260, 43] width 8 height 9
click at [261, 86] on div at bounding box center [244, 116] width 84 height 84
click at [208, 115] on div at bounding box center [244, 116] width 84 height 84
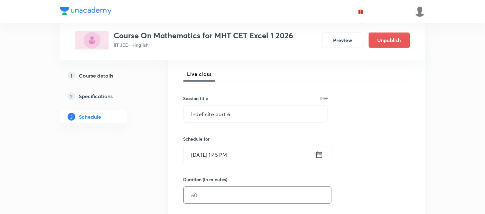
click at [208, 191] on input "text" at bounding box center [257, 195] width 147 height 16
type input "75"
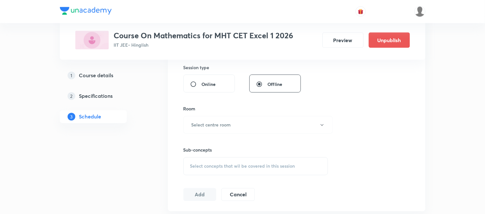
scroll to position [245, 0]
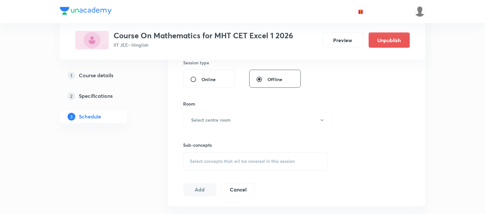
click at [213, 129] on div "Sub-concepts Select concepts that wil be covered in this session" at bounding box center [255, 150] width 145 height 42
click at [215, 125] on button "Select centre room" at bounding box center [257, 120] width 149 height 18
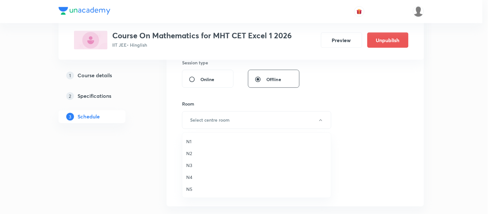
click at [189, 140] on span "N1" at bounding box center [256, 141] width 141 height 7
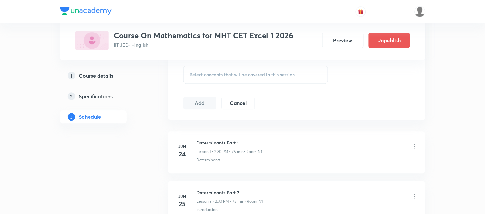
scroll to position [330, 0]
click at [210, 85] on div "Select concepts that wil be covered in this session" at bounding box center [255, 76] width 145 height 18
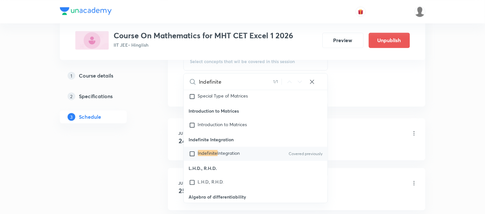
scroll to position [14959, 0]
type input "Indefinite"
click at [218, 160] on div "Indefinite Integration Covered previously" at bounding box center [256, 153] width 144 height 14
checkbox input "true"
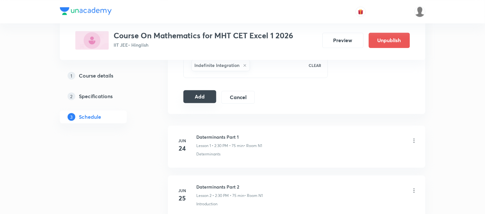
click at [195, 99] on button "Add" at bounding box center [199, 96] width 33 height 13
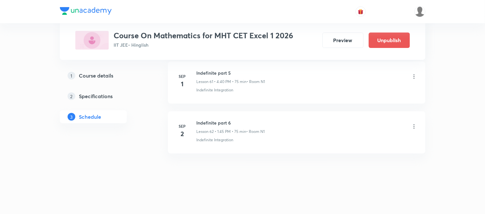
scroll to position [3102, 0]
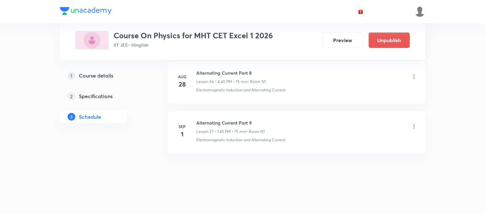
scroll to position [3148, 0]
click at [228, 125] on h6 "Alternating Current Part 9" at bounding box center [231, 122] width 68 height 7
copy h6 "Alternating Current Part 9"
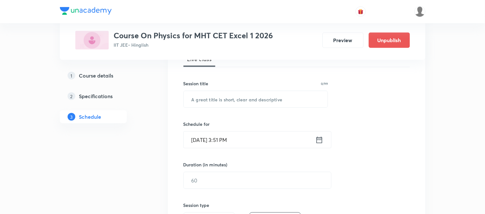
scroll to position [102, 0]
click at [242, 94] on input "text" at bounding box center [256, 100] width 144 height 16
paste input "Alternating Current Part 9"
type input "Alternating Current Part 10"
click at [319, 145] on div "Sep 1, 2025, 3:51 PM ​" at bounding box center [257, 140] width 148 height 17
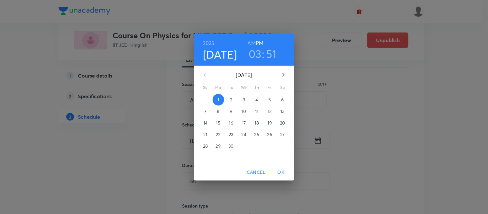
click at [230, 101] on p "2" at bounding box center [231, 100] width 2 height 6
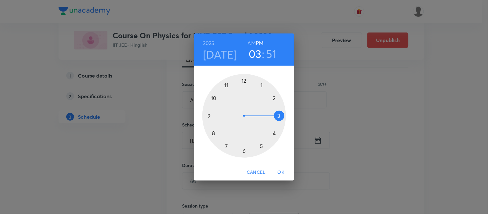
click at [278, 115] on div at bounding box center [244, 116] width 84 height 84
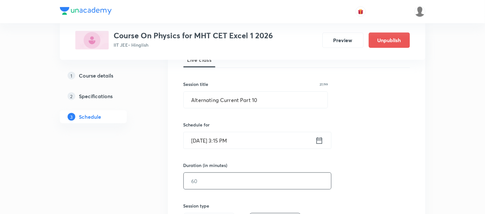
click at [214, 188] on input "text" at bounding box center [257, 181] width 147 height 16
type input "75"
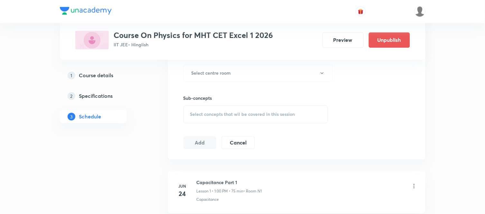
scroll to position [302, 0]
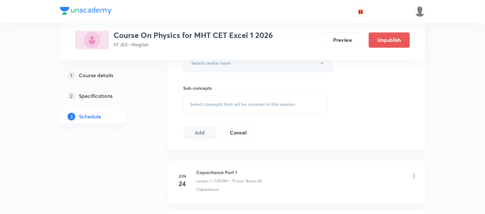
click at [231, 70] on button "Select centre room" at bounding box center [257, 63] width 149 height 18
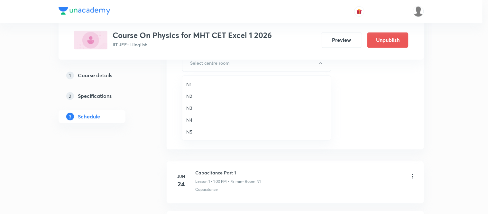
click at [191, 85] on span "N1" at bounding box center [256, 84] width 141 height 7
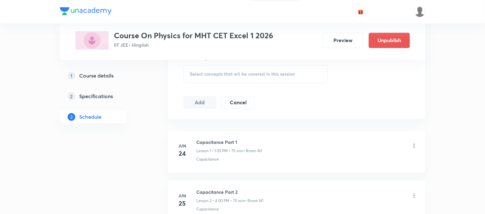
scroll to position [345, 0]
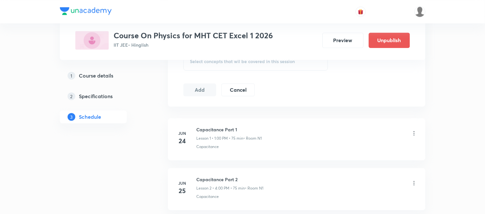
click at [200, 68] on div "Select concepts that wil be covered in this session" at bounding box center [255, 61] width 145 height 18
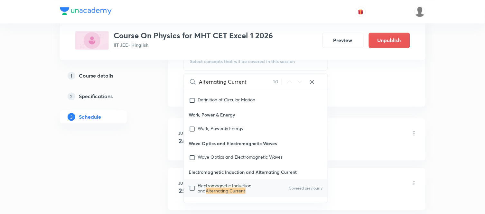
scroll to position [16293, 0]
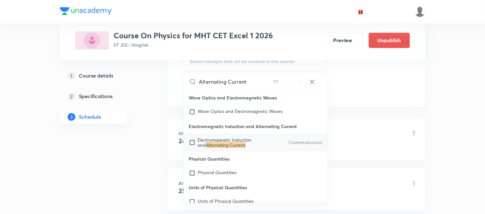
type input "Alternating Current"
click at [197, 148] on input "checkbox" at bounding box center [193, 142] width 9 height 10
checkbox input "true"
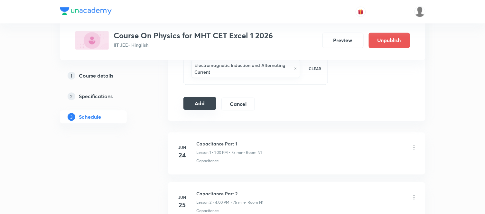
click at [208, 101] on button "Add" at bounding box center [199, 103] width 33 height 13
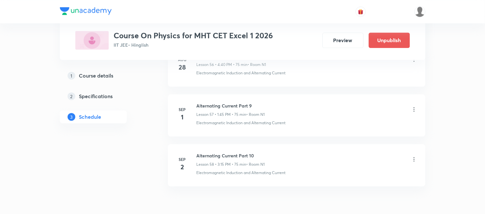
scroll to position [2902, 0]
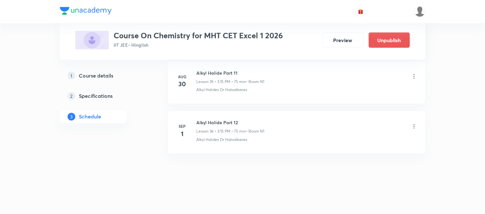
scroll to position [2100, 0]
click at [207, 121] on h6 "Alkyl Halide Part 12" at bounding box center [231, 122] width 68 height 7
copy h6 "Alkyl Halide Part 12"
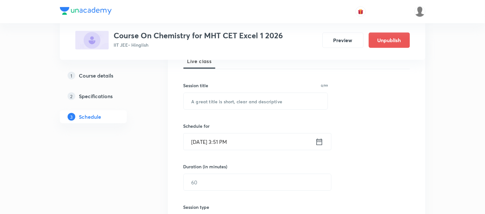
scroll to position [83, 0]
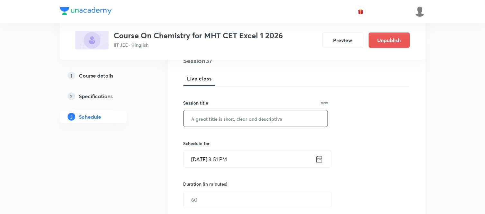
click at [207, 121] on input "text" at bounding box center [256, 118] width 144 height 16
paste input "Alkyl Halide Part 12"
type input "Alkyl Halide Part 13"
click at [318, 159] on icon at bounding box center [319, 159] width 8 height 9
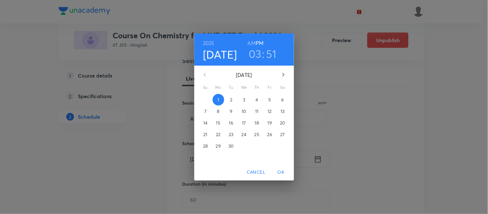
click at [234, 98] on span "2" at bounding box center [232, 100] width 12 height 6
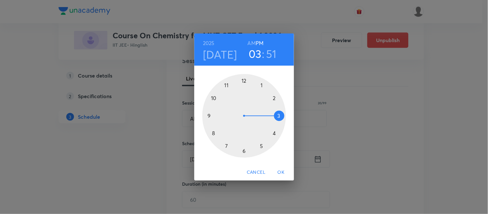
click at [274, 132] on div at bounding box center [244, 116] width 84 height 84
click at [213, 133] on div at bounding box center [244, 116] width 84 height 84
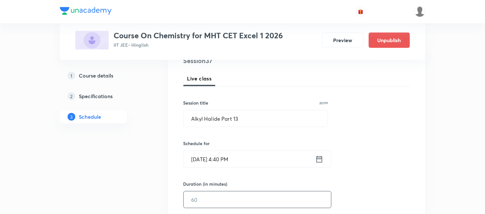
click at [205, 203] on input "text" at bounding box center [257, 199] width 147 height 16
type input "75"
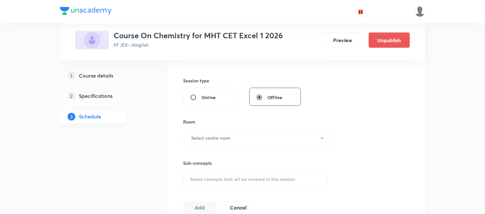
scroll to position [240, 0]
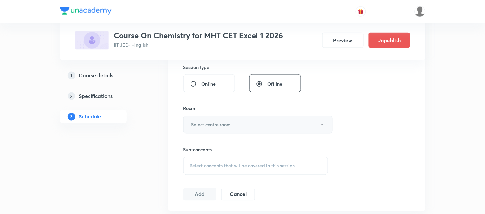
click at [200, 122] on h6 "Select centre room" at bounding box center [211, 124] width 40 height 7
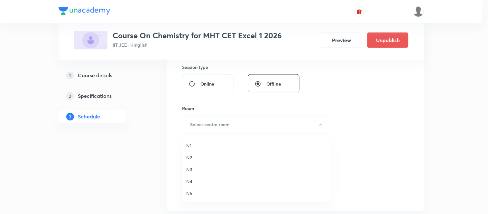
click at [187, 145] on span "N1" at bounding box center [256, 145] width 141 height 7
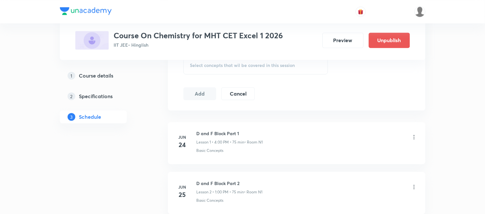
scroll to position [340, 0]
click at [225, 74] on div "Select concepts that wil be covered in this session" at bounding box center [255, 66] width 145 height 18
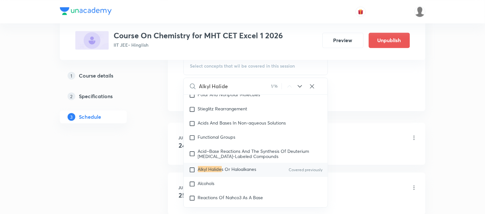
scroll to position [11263, 0]
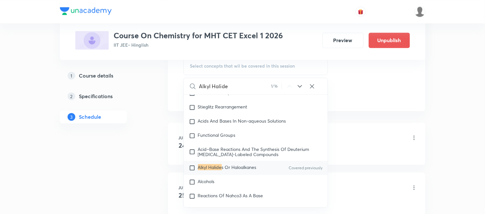
type input "Alkyl Halide"
click at [235, 171] on p "Alkyl Halide s Or Haloalkanes" at bounding box center [227, 168] width 59 height 6
checkbox input "true"
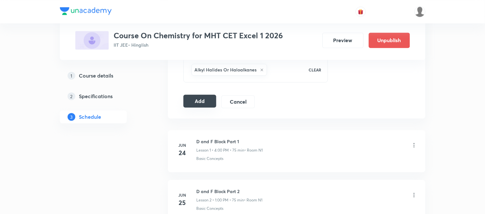
click at [191, 106] on button "Add" at bounding box center [199, 101] width 33 height 13
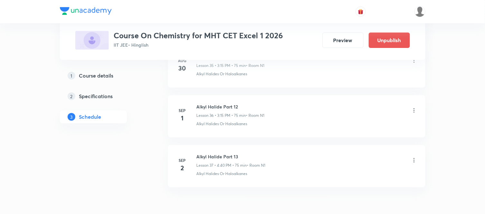
scroll to position [1854, 0]
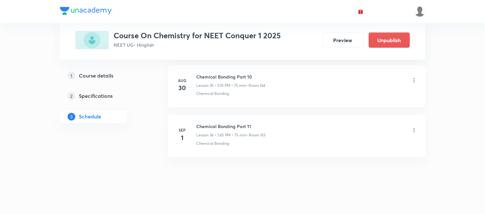
scroll to position [2099, 0]
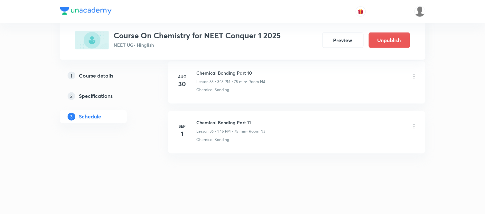
click at [214, 120] on h6 "Chemical Bonding Part 11" at bounding box center [231, 122] width 69 height 7
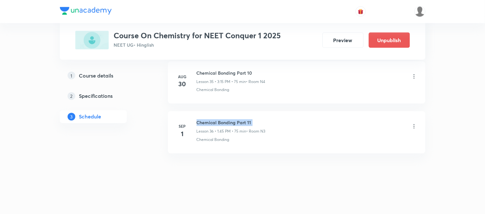
click at [214, 120] on h6 "Chemical Bonding Part 11" at bounding box center [231, 122] width 69 height 7
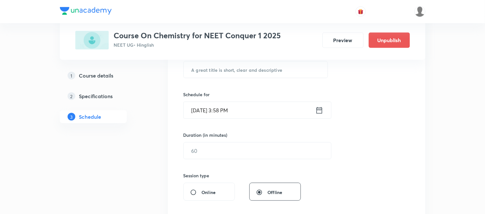
scroll to position [126, 0]
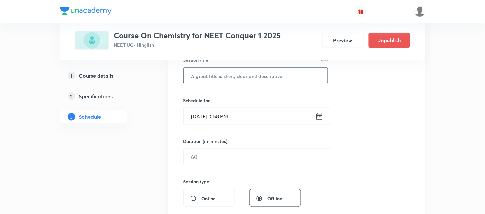
click at [256, 72] on input "text" at bounding box center [256, 76] width 144 height 16
paste input "Chemical Bonding Part 11"
type input "Chemical Bonding Part 12"
click at [319, 116] on icon at bounding box center [319, 116] width 8 height 9
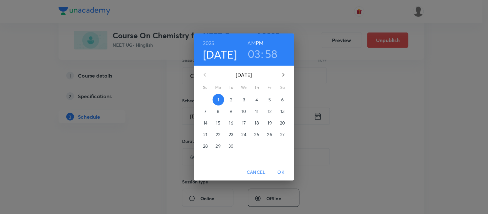
click at [229, 101] on span "2" at bounding box center [232, 100] width 12 height 6
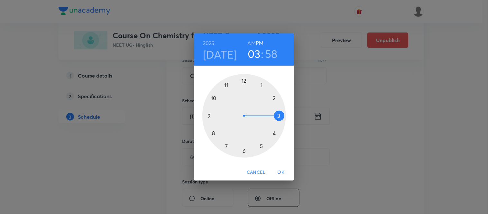
click at [261, 86] on div at bounding box center [244, 116] width 84 height 84
click at [209, 116] on div at bounding box center [244, 116] width 84 height 84
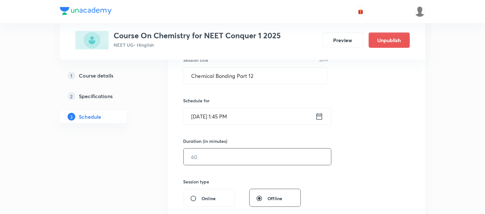
click at [203, 157] on input "text" at bounding box center [257, 157] width 147 height 16
type input "75"
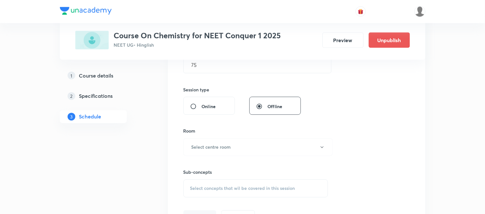
scroll to position [283, 0]
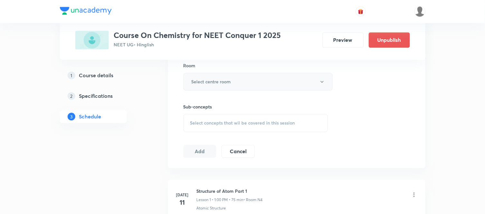
click at [186, 86] on button "Select centre room" at bounding box center [257, 82] width 149 height 18
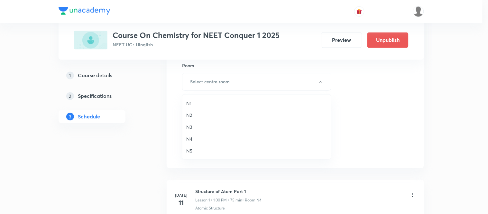
click at [190, 124] on span "N3" at bounding box center [256, 127] width 141 height 7
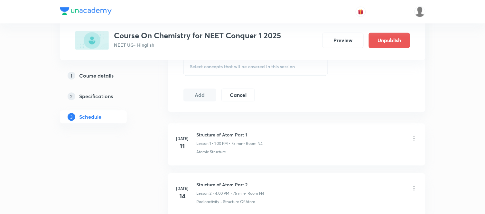
scroll to position [340, 0]
click at [216, 73] on div "Select concepts that wil be covered in this session" at bounding box center [255, 66] width 145 height 18
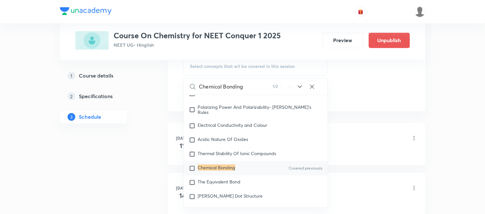
scroll to position [3081, 0]
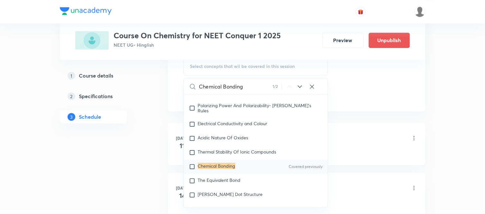
type input "Chemical Bonding"
click at [241, 174] on div "Chemical Bonding Covered previously" at bounding box center [256, 167] width 144 height 14
checkbox input "true"
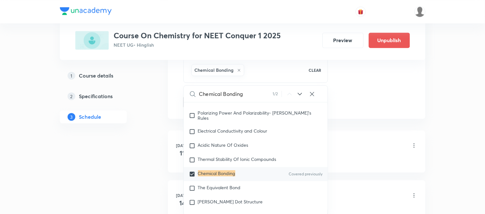
click at [129, 128] on div "1 Course details 2 Specifications 3 Schedule" at bounding box center [104, 100] width 88 height 62
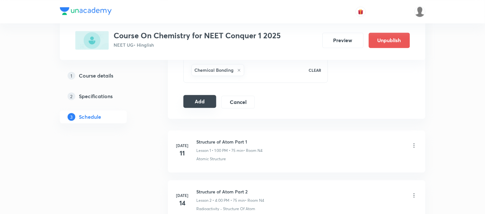
click at [192, 100] on button "Add" at bounding box center [199, 101] width 33 height 13
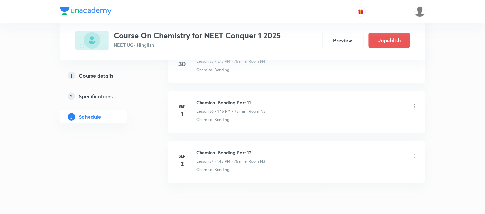
scroll to position [1854, 0]
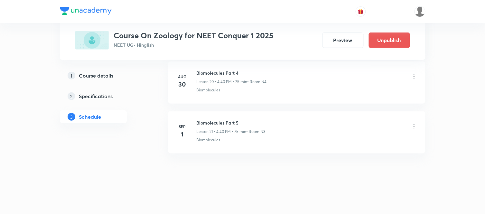
scroll to position [1350, 0]
click at [204, 122] on h6 "Biomolecules Part 5" at bounding box center [231, 122] width 69 height 7
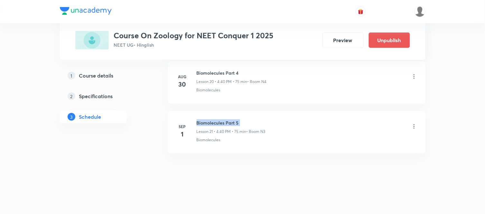
copy h6 "Biomolecules Part 5"
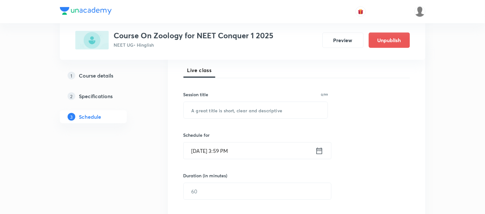
scroll to position [114, 0]
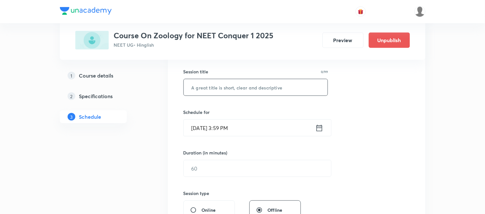
click at [216, 94] on input "text" at bounding box center [256, 87] width 144 height 16
paste input "Biomolecules Part 5"
type input "Biomolecules Part 5"
click at [320, 126] on icon at bounding box center [319, 128] width 8 height 9
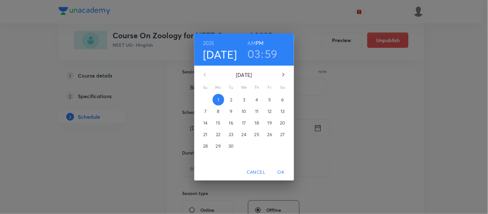
click at [234, 98] on span "2" at bounding box center [232, 100] width 12 height 6
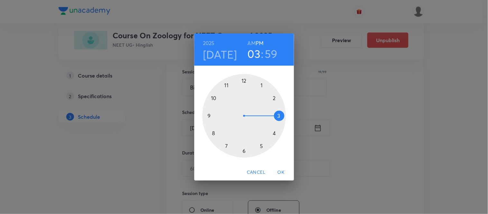
click at [278, 115] on div at bounding box center [244, 116] width 84 height 84
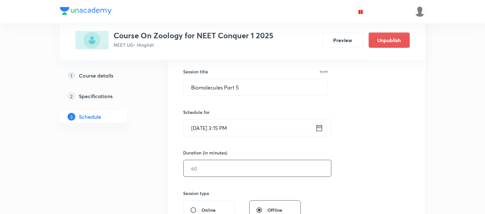
click at [191, 166] on input "text" at bounding box center [257, 168] width 147 height 16
type input "75"
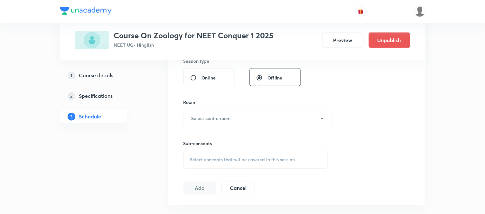
scroll to position [257, 0]
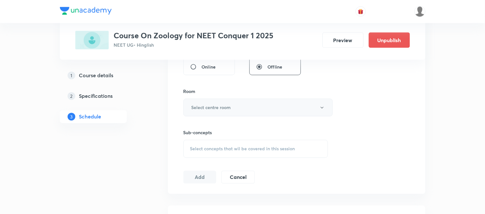
click at [215, 108] on h6 "Select centre room" at bounding box center [211, 107] width 40 height 7
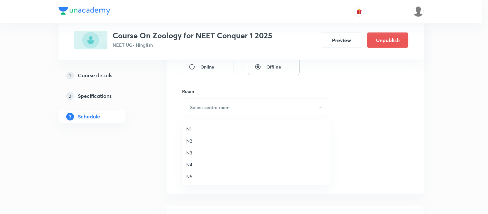
click at [186, 153] on span "N3" at bounding box center [256, 152] width 141 height 7
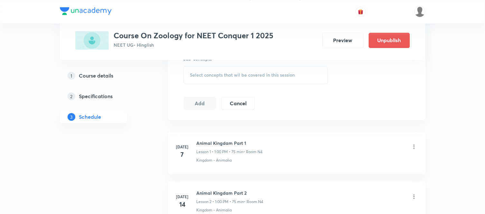
scroll to position [343, 0]
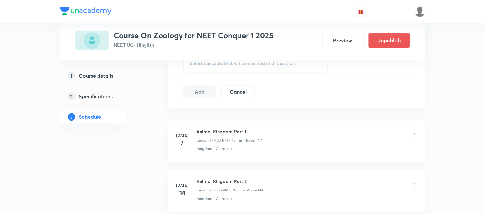
click at [231, 68] on div "Select concepts that wil be covered in this session" at bounding box center [255, 63] width 145 height 18
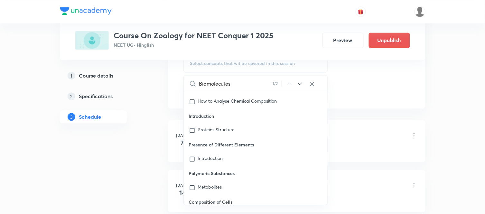
scroll to position [9093, 0]
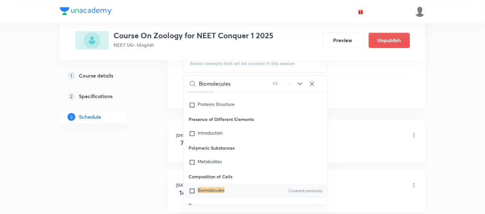
type input "Biomolecules"
click at [214, 184] on div "Biomolecules Covered previously" at bounding box center [256, 191] width 144 height 14
checkbox input "true"
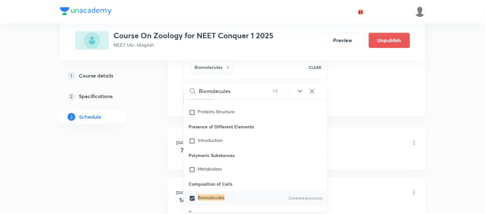
click at [169, 156] on li "Jul 7 Animal Kingdam Part 1 Lesson 1 • 1:00 PM • 75 min • Room N4 Kingdom - Ani…" at bounding box center [296, 148] width 257 height 42
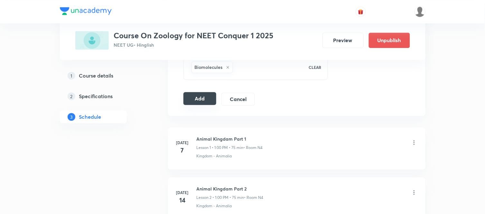
click at [195, 100] on button "Add" at bounding box center [199, 98] width 33 height 13
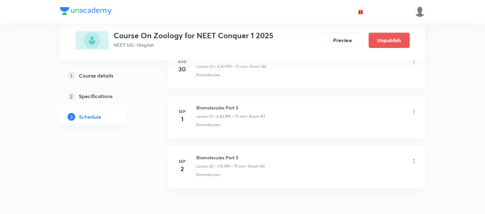
scroll to position [1104, 0]
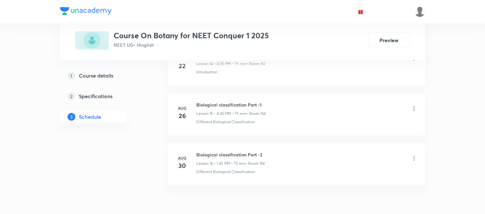
scroll to position [1101, 0]
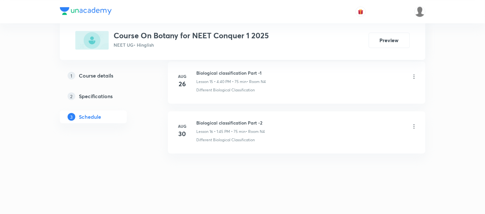
click at [245, 122] on h6 "Biological classification Part -2" at bounding box center [231, 122] width 69 height 7
copy h6 "Biological classification Part -2"
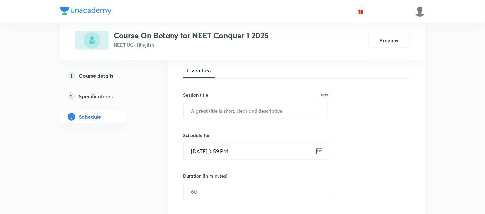
scroll to position [114, 0]
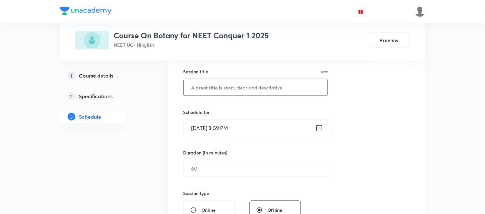
click at [246, 87] on input "text" at bounding box center [256, 87] width 144 height 16
paste input "Biological classification Part -2"
type input "Biological classification Part -3"
click at [320, 130] on icon at bounding box center [319, 128] width 8 height 9
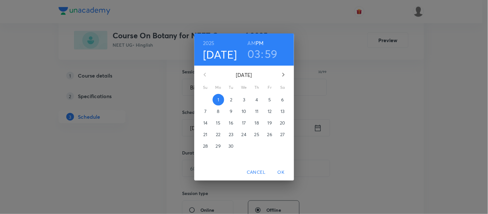
click at [230, 99] on p "2" at bounding box center [231, 100] width 2 height 6
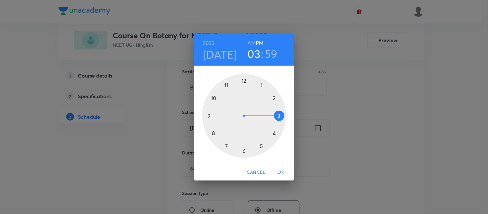
click at [275, 133] on div at bounding box center [244, 116] width 84 height 84
click at [215, 133] on div at bounding box center [244, 116] width 84 height 84
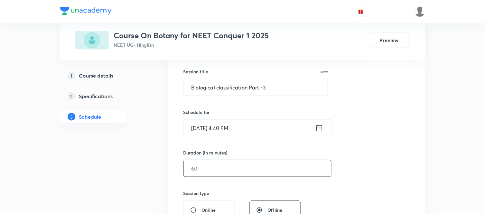
click at [202, 163] on input "text" at bounding box center [257, 168] width 147 height 16
type input "75"
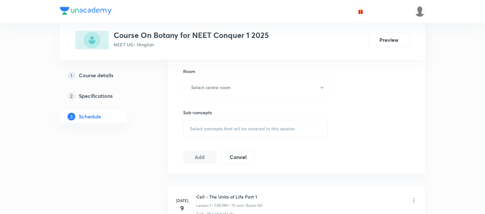
scroll to position [286, 0]
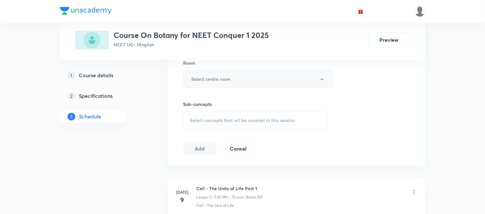
click at [214, 84] on button "Select centre room" at bounding box center [257, 79] width 149 height 18
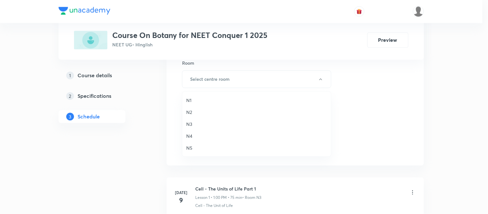
click at [184, 122] on li "N3" at bounding box center [256, 124] width 149 height 12
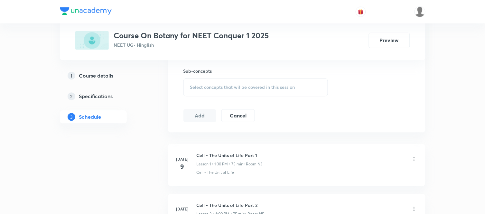
scroll to position [329, 0]
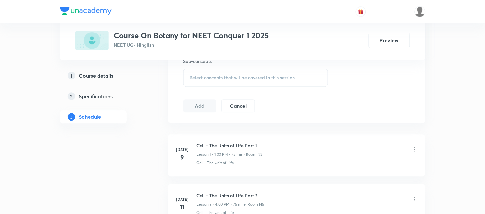
click at [211, 74] on div "Select concepts that wil be covered in this session" at bounding box center [255, 78] width 145 height 18
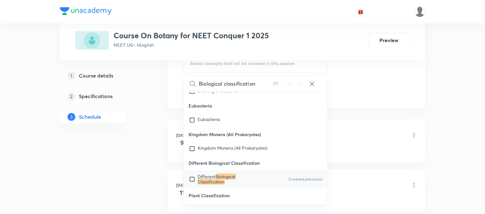
scroll to position [4301, 0]
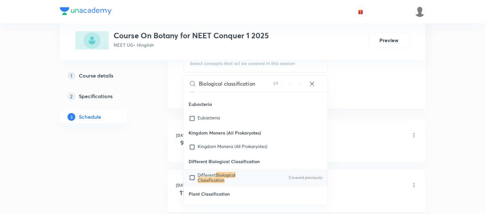
type input "Biological classification"
click at [215, 175] on span "Different" at bounding box center [207, 175] width 18 height 6
checkbox input "true"
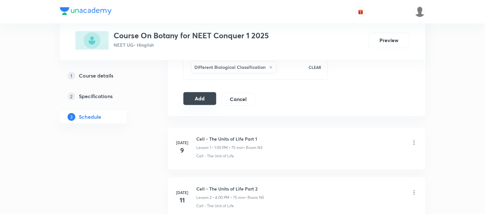
click at [204, 103] on button "Add" at bounding box center [199, 98] width 33 height 13
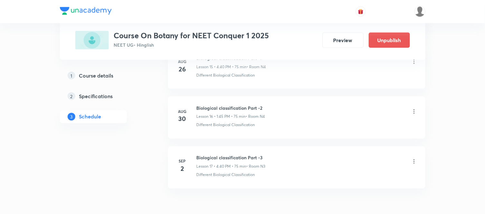
scroll to position [855, 0]
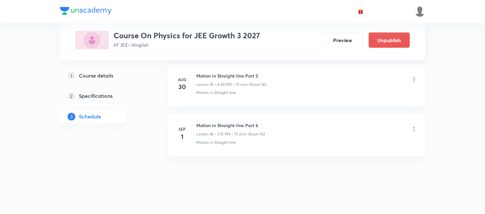
scroll to position [2100, 0]
click at [221, 120] on h6 "Motion in Straight-line Part 6" at bounding box center [231, 122] width 69 height 7
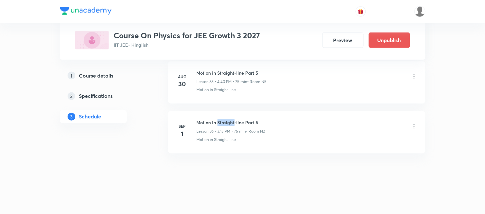
click at [221, 120] on h6 "Motion in Straight-line Part 6" at bounding box center [231, 122] width 69 height 7
copy h6 "Motion in Straight-line Part 6"
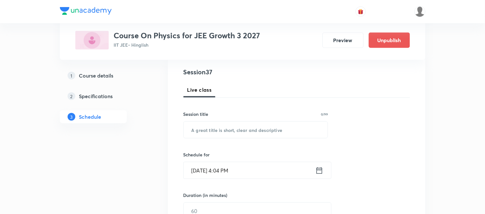
scroll to position [69, 0]
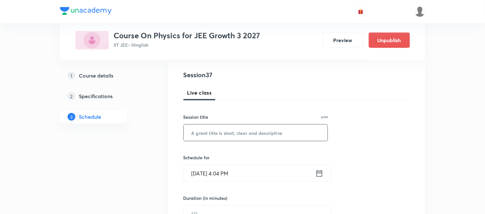
click at [220, 136] on input "text" at bounding box center [256, 133] width 144 height 16
paste input "Motion in Straight-line Part 6"
type input "Motion in Straight-line Part 7"
click at [321, 177] on icon at bounding box center [319, 173] width 8 height 9
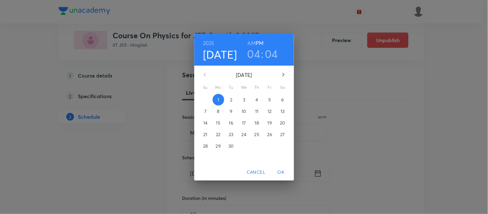
click at [231, 97] on p "2" at bounding box center [231, 100] width 2 height 6
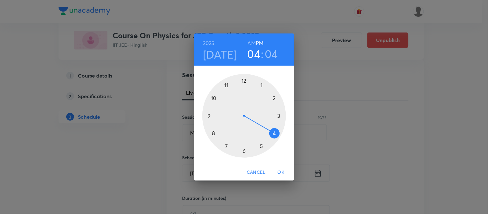
click at [278, 114] on div at bounding box center [244, 116] width 84 height 84
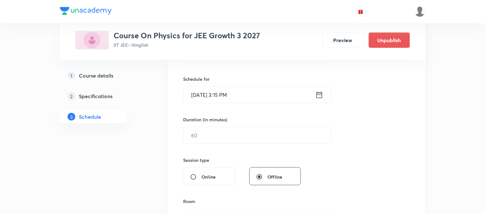
scroll to position [169, 0]
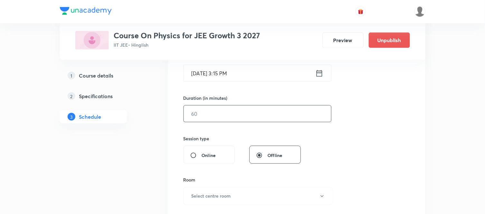
click at [217, 116] on input "text" at bounding box center [257, 114] width 147 height 16
type input "75"
click at [234, 194] on button "Select centre room" at bounding box center [257, 196] width 149 height 18
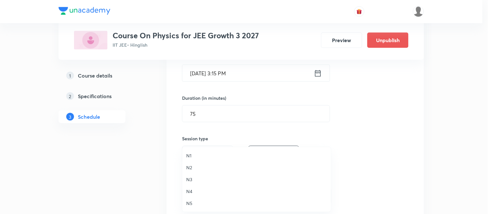
click at [187, 164] on span "N2" at bounding box center [256, 167] width 141 height 7
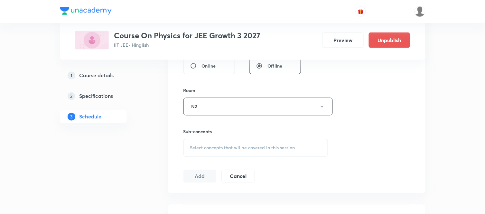
scroll to position [326, 0]
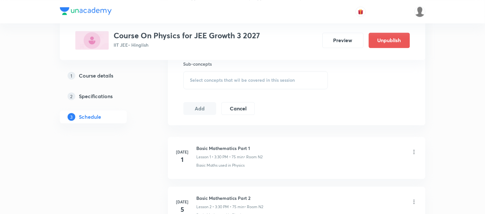
click at [230, 84] on div "Select concepts that wil be covered in this session" at bounding box center [255, 80] width 145 height 18
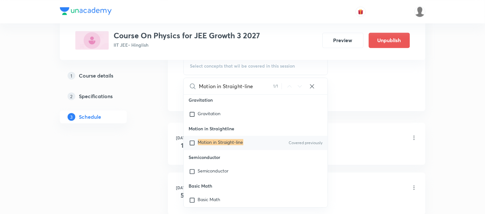
scroll to position [17317, 0]
type input "Motion in Straight-line"
click at [230, 145] on mark "Motion in Straight-line" at bounding box center [220, 142] width 45 height 6
checkbox input "true"
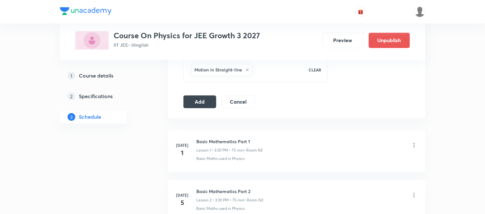
click at [202, 107] on button "Add" at bounding box center [199, 101] width 33 height 13
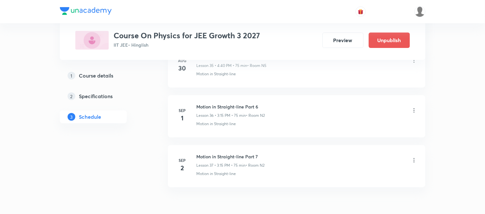
scroll to position [1854, 0]
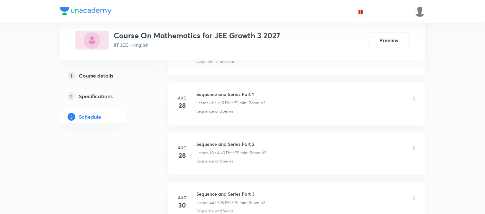
scroll to position [2499, 0]
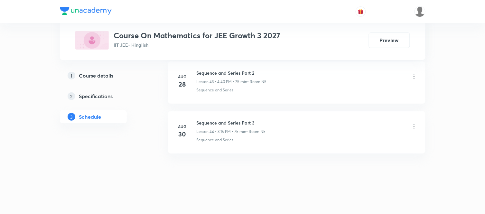
click at [210, 123] on h6 "Sequence and Series Part 3" at bounding box center [231, 122] width 69 height 7
copy h6 "Sequence and Series Part 3"
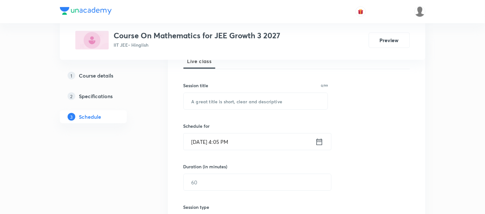
scroll to position [96, 0]
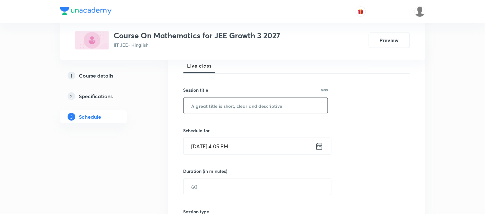
click at [219, 111] on input "text" at bounding box center [256, 106] width 144 height 16
paste input "Sequence and Series Part 3"
type input "Sequence and Series Part 4"
click at [320, 150] on icon at bounding box center [319, 146] width 8 height 9
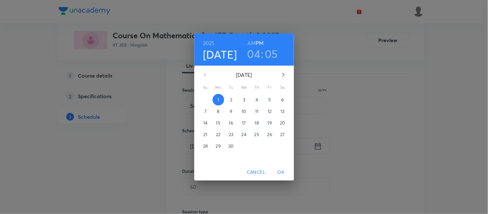
click at [227, 100] on span "2" at bounding box center [232, 100] width 12 height 6
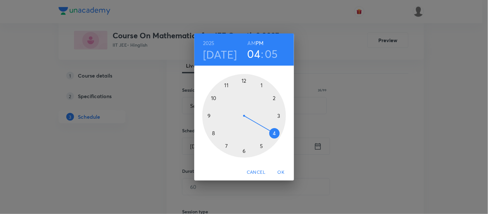
click at [275, 134] on div at bounding box center [244, 116] width 84 height 84
click at [215, 133] on div at bounding box center [244, 116] width 84 height 84
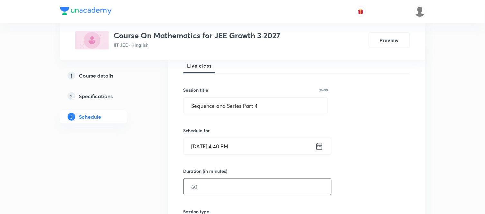
click at [201, 188] on input "text" at bounding box center [257, 187] width 147 height 16
type input "75"
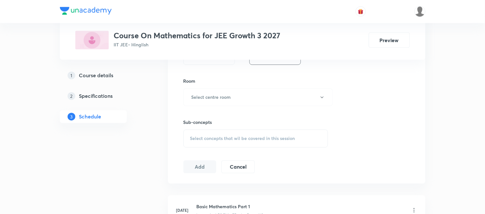
scroll to position [282, 0]
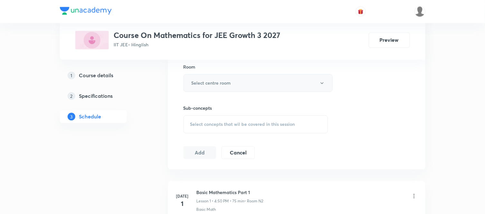
click at [224, 81] on h6 "Select centre room" at bounding box center [211, 83] width 40 height 7
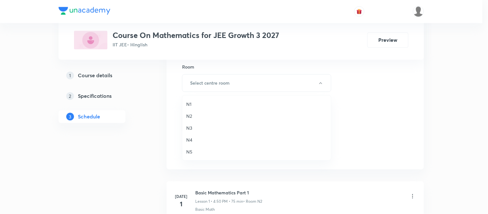
click at [191, 115] on span "N2" at bounding box center [256, 116] width 141 height 7
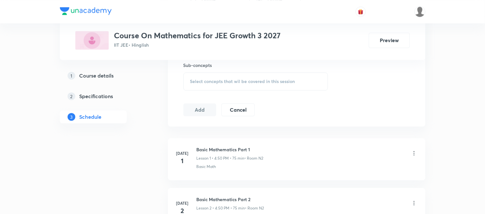
scroll to position [339, 0]
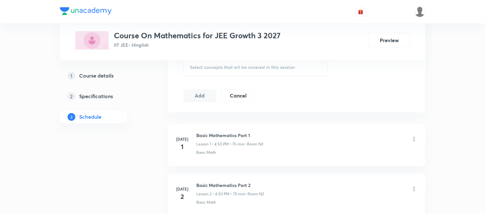
click at [220, 74] on div "Select concepts that wil be covered in this session" at bounding box center [255, 67] width 145 height 18
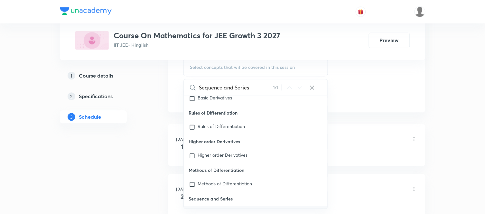
scroll to position [14196, 0]
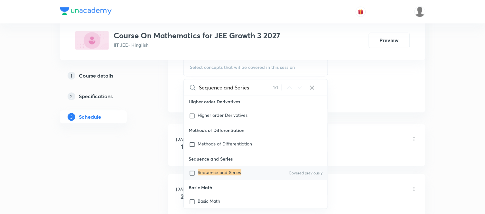
type input "Sequence and Series"
click at [247, 180] on div "Sequence and Series Covered previously" at bounding box center [256, 173] width 144 height 14
checkbox input "true"
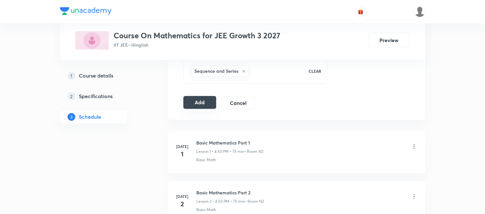
click at [205, 107] on button "Add" at bounding box center [199, 102] width 33 height 13
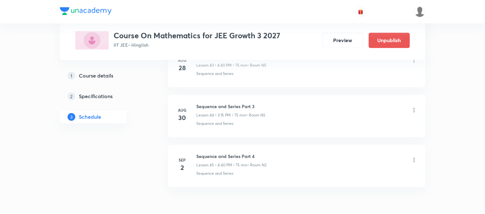
scroll to position [2253, 0]
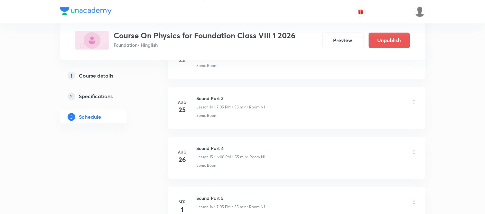
scroll to position [1101, 0]
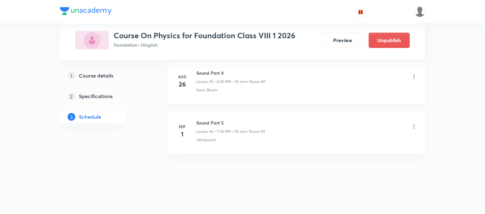
click at [207, 122] on h6 "Sound Part 5" at bounding box center [231, 122] width 69 height 7
copy h6 "Sound Part 5"
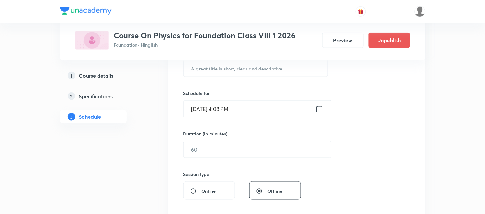
scroll to position [114, 0]
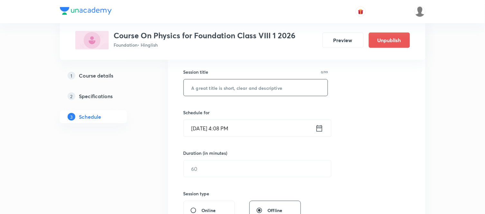
click at [222, 89] on input "text" at bounding box center [256, 87] width 144 height 16
paste input "Sound Part 5"
type input "Sound Part 6"
click at [319, 128] on icon at bounding box center [319, 128] width 8 height 9
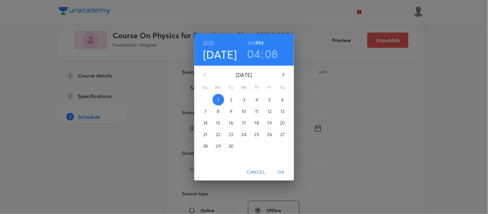
click at [232, 100] on p "2" at bounding box center [231, 100] width 2 height 6
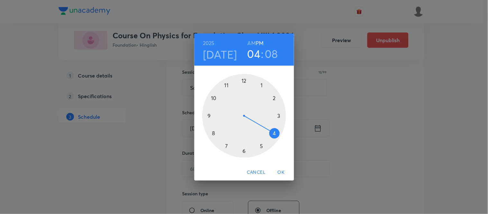
click at [243, 151] on div at bounding box center [244, 116] width 84 height 84
click at [243, 78] on div at bounding box center [244, 116] width 84 height 84
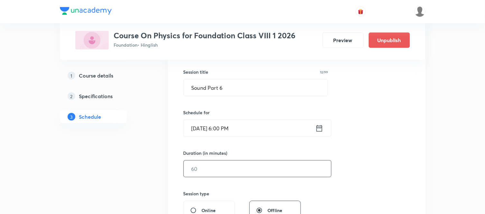
click at [214, 170] on input "text" at bounding box center [257, 169] width 147 height 16
type input "75"
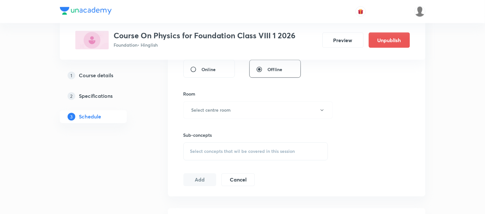
scroll to position [271, 0]
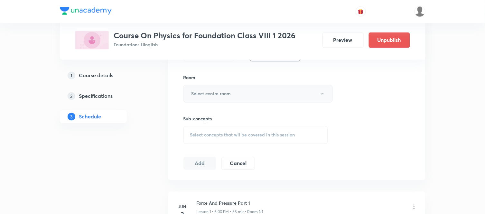
click at [197, 100] on button "Select centre room" at bounding box center [257, 94] width 149 height 18
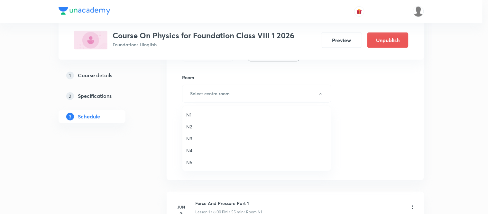
click at [190, 113] on span "N1" at bounding box center [256, 114] width 141 height 7
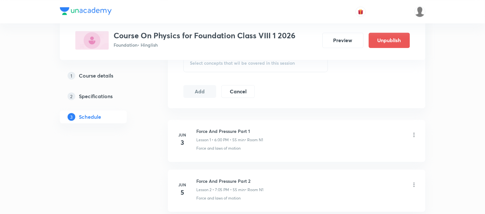
scroll to position [343, 0]
click at [213, 63] on span "Select concepts that wil be covered in this session" at bounding box center [242, 63] width 105 height 5
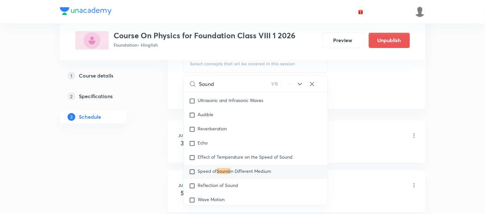
scroll to position [66, 0]
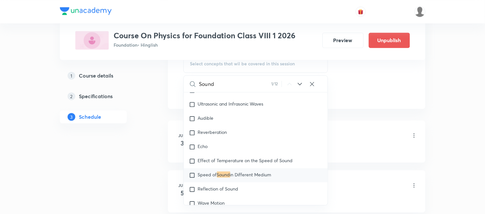
type input "Sound"
click at [203, 175] on span "Speed of" at bounding box center [207, 175] width 19 height 6
checkbox input "true"
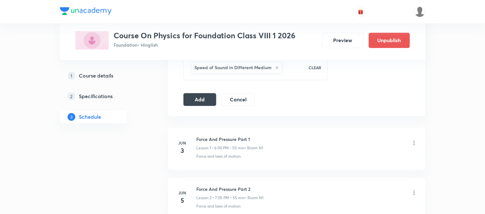
click at [276, 68] on icon at bounding box center [277, 68] width 4 height 4
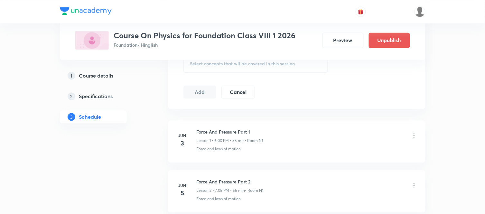
click at [276, 68] on div "Select concepts that wil be covered in this session" at bounding box center [255, 64] width 145 height 18
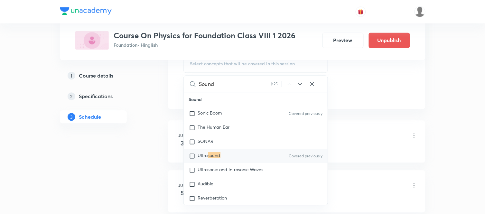
scroll to position [0, 0]
type input "Sound"
click at [267, 151] on div "Ultra sound Covered previously" at bounding box center [256, 156] width 144 height 14
checkbox input "true"
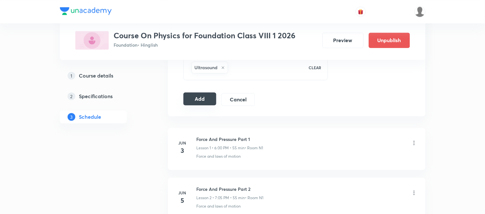
click at [192, 97] on button "Add" at bounding box center [199, 98] width 33 height 13
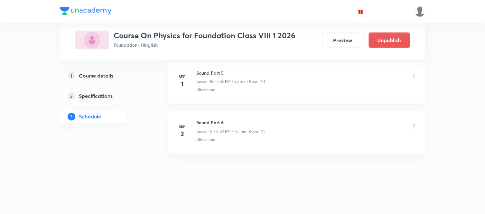
scroll to position [855, 0]
click at [414, 124] on icon at bounding box center [414, 126] width 6 height 6
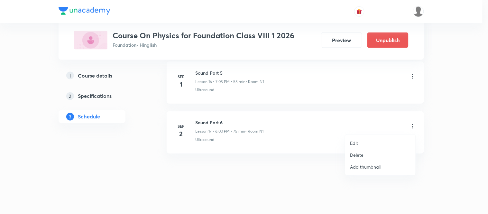
click at [360, 143] on li "Edit" at bounding box center [380, 143] width 70 height 12
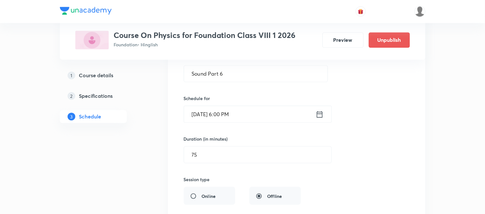
scroll to position [926, 0]
click at [237, 158] on input "75" at bounding box center [257, 153] width 147 height 16
type input "7"
type input "55"
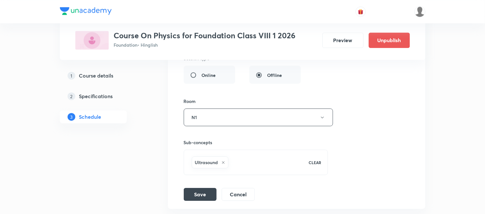
scroll to position [1069, 0]
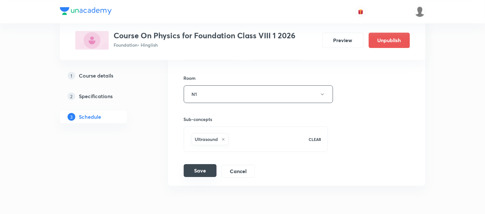
click at [190, 171] on button "Save" at bounding box center [200, 170] width 33 height 13
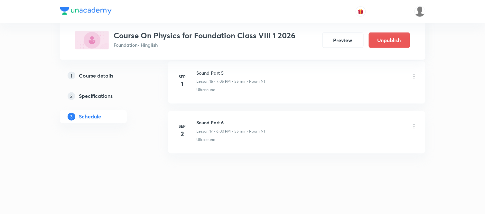
scroll to position [855, 0]
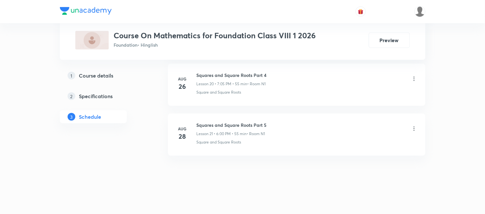
scroll to position [1351, 0]
click at [205, 124] on h6 "Squares and Square Roots Part 5" at bounding box center [232, 122] width 70 height 7
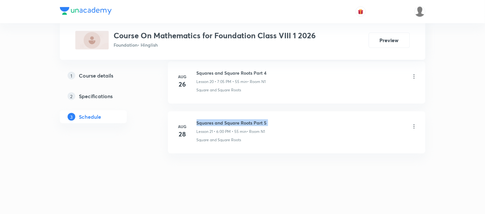
copy h6 "Squares and Square Roots Part 5"
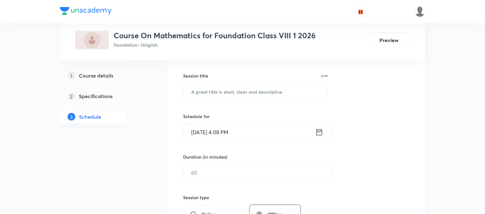
scroll to position [78, 0]
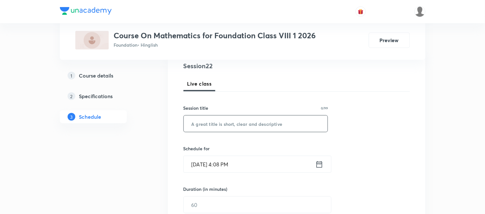
click at [205, 124] on input "text" at bounding box center [256, 124] width 144 height 16
paste input "Squares and Square Roots Part 5"
type input "Squares and Square Roots Part 6"
click at [319, 166] on icon at bounding box center [319, 164] width 8 height 9
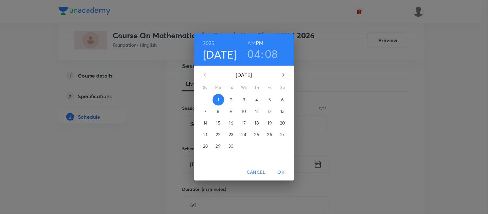
click at [232, 99] on p "2" at bounding box center [231, 100] width 2 height 6
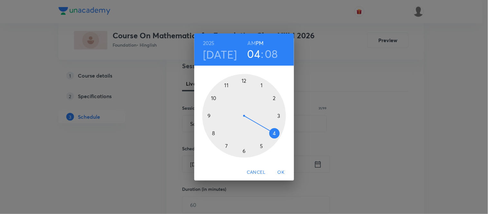
click at [256, 55] on h3 "04" at bounding box center [253, 54] width 13 height 14
click at [253, 55] on h3 "04" at bounding box center [253, 54] width 13 height 14
click at [224, 144] on div at bounding box center [244, 116] width 84 height 84
click at [259, 84] on div at bounding box center [244, 116] width 84 height 84
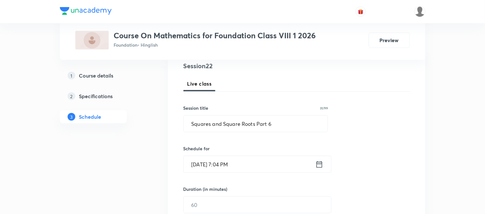
click at [319, 165] on icon at bounding box center [319, 164] width 8 height 9
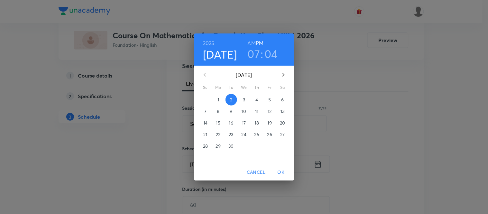
click at [271, 53] on h3 "04" at bounding box center [271, 54] width 13 height 14
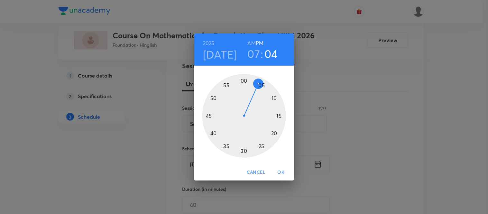
click at [261, 84] on div at bounding box center [244, 116] width 84 height 84
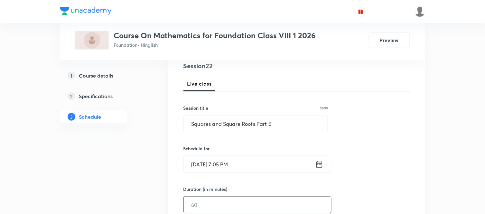
click at [206, 196] on div "​" at bounding box center [257, 204] width 148 height 17
type input "55"
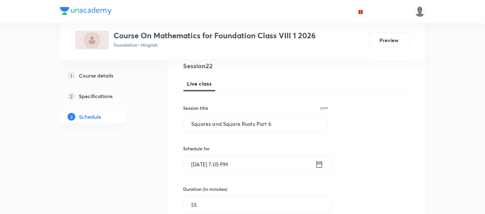
click at [193, 167] on input "[DATE] 7:05 PM" at bounding box center [250, 164] width 132 height 16
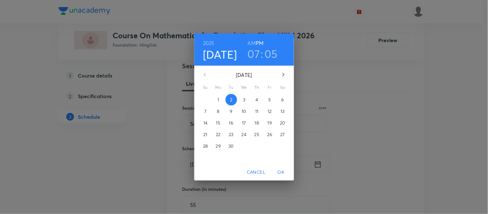
click at [100, 200] on div "2025 Sep 2 07 : 05 AM PM September 2025 Su Mo Tu We Th Fr Sa 31 1 2 3 4 5 6 7 8…" at bounding box center [244, 107] width 488 height 214
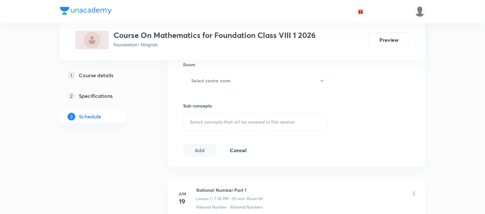
scroll to position [292, 0]
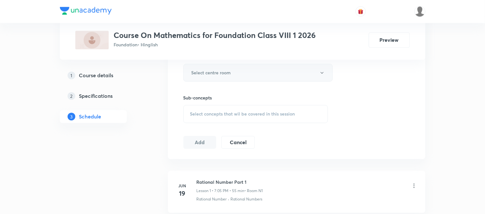
click at [248, 66] on button "Select centre room" at bounding box center [257, 73] width 149 height 18
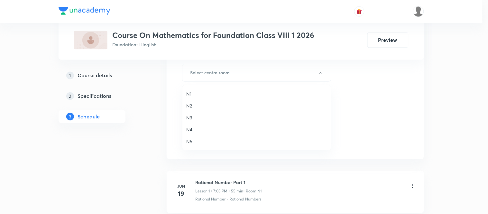
click at [185, 93] on li "N1" at bounding box center [256, 94] width 149 height 12
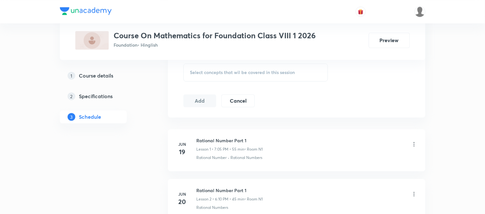
scroll to position [335, 0]
click at [220, 65] on div "Select concepts that wil be covered in this session" at bounding box center [255, 71] width 145 height 18
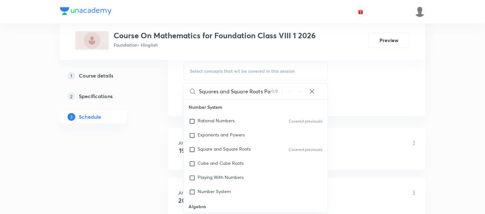
scroll to position [0, 0]
type input "Square"
click at [253, 149] on div "Square and Square Roots Covered previously" at bounding box center [256, 150] width 144 height 14
checkbox input "true"
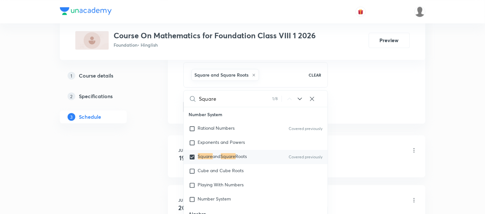
click at [110, 129] on div "1 Course details 2 Specifications 3 Schedule" at bounding box center [104, 100] width 88 height 62
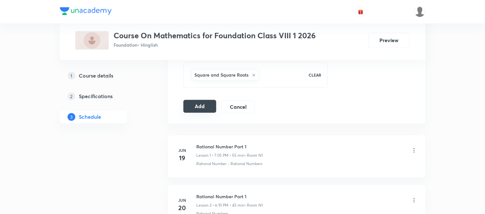
click at [188, 110] on button "Add" at bounding box center [199, 106] width 33 height 13
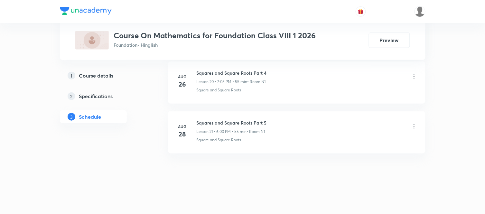
scroll to position [1358, 0]
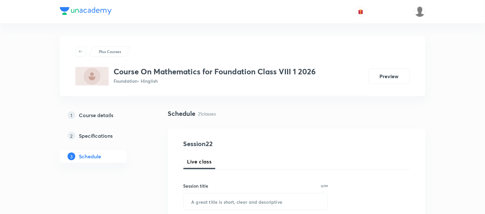
scroll to position [1351, 0]
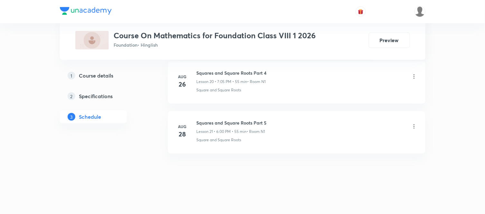
click at [252, 120] on h6 "Squares and Square Roots Part 5" at bounding box center [232, 122] width 70 height 7
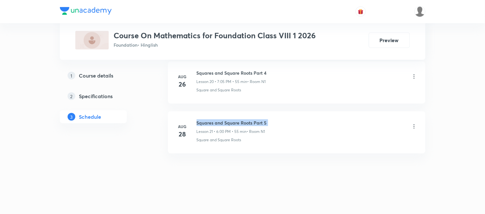
copy h6 "Squares and Square Roots Part 5"
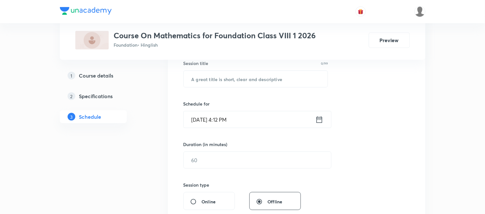
scroll to position [107, 0]
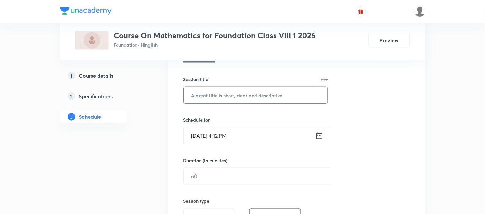
click at [261, 100] on input "text" at bounding box center [256, 95] width 144 height 16
paste input "Squares and Square Roots Part 5"
type input "Squares and Square Roots Part 6"
click at [320, 134] on icon at bounding box center [319, 135] width 8 height 9
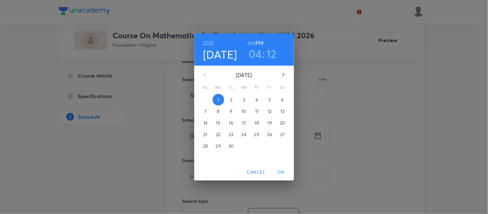
click at [234, 98] on span "2" at bounding box center [232, 100] width 12 height 6
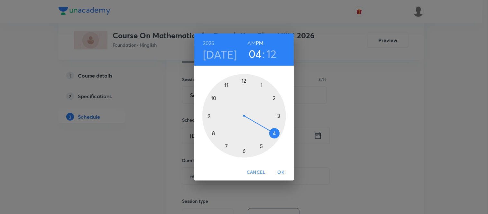
click at [254, 52] on h3 "04" at bounding box center [255, 54] width 13 height 14
click at [224, 149] on div at bounding box center [244, 116] width 84 height 84
click at [261, 83] on div at bounding box center [244, 116] width 84 height 84
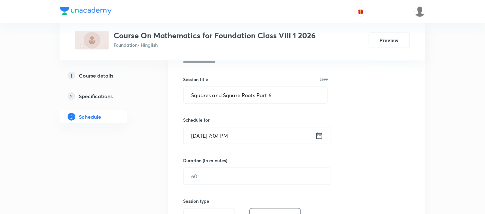
click at [318, 134] on icon at bounding box center [319, 135] width 8 height 9
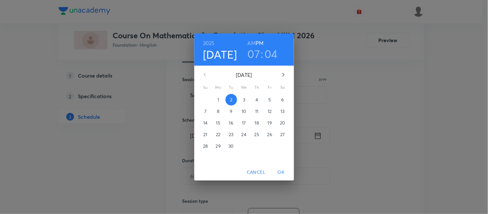
click at [272, 51] on h3 "04" at bounding box center [271, 54] width 13 height 14
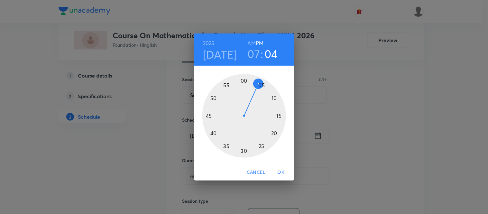
click at [261, 84] on div at bounding box center [244, 116] width 84 height 84
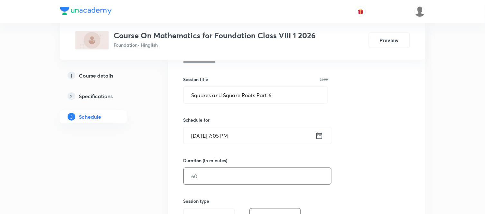
click at [215, 172] on input "text" at bounding box center [257, 176] width 147 height 16
type input "7"
type input "55"
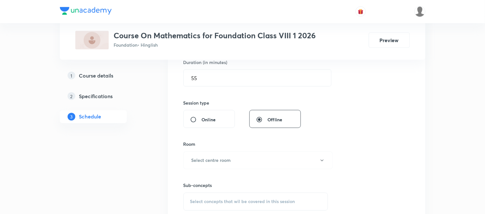
scroll to position [292, 0]
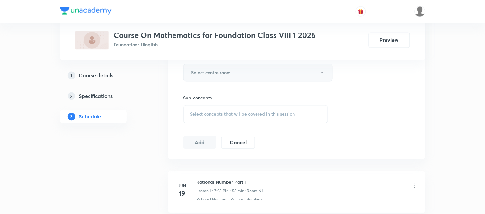
click at [234, 73] on button "Select centre room" at bounding box center [257, 73] width 149 height 18
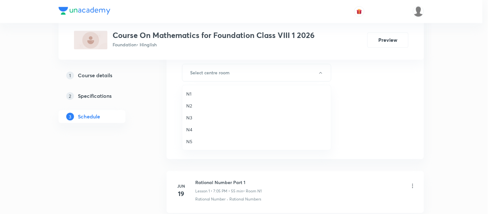
click at [190, 91] on span "N1" at bounding box center [256, 93] width 141 height 7
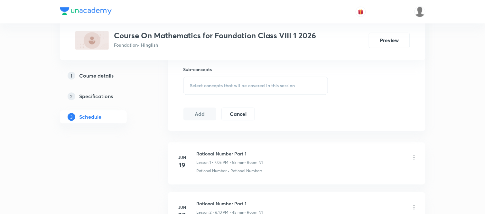
scroll to position [335, 0]
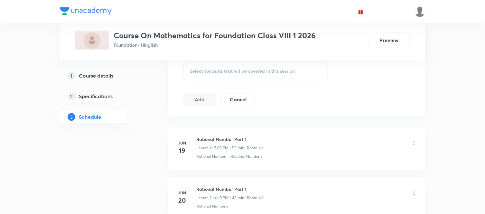
click at [203, 69] on span "Select concepts that wil be covered in this session" at bounding box center [242, 71] width 105 height 5
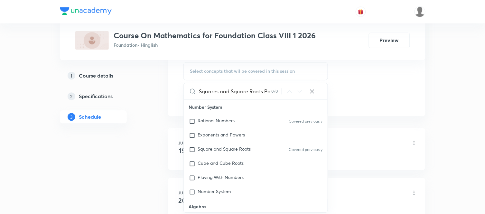
scroll to position [0, 0]
type input "Square"
click at [220, 150] on span "and" at bounding box center [217, 149] width 8 height 6
checkbox input "true"
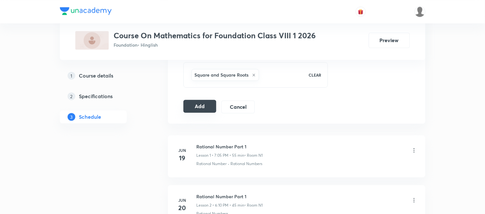
click at [191, 108] on button "Add" at bounding box center [199, 106] width 33 height 13
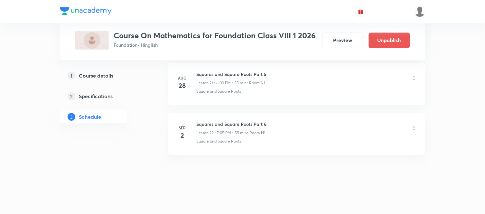
scroll to position [1104, 0]
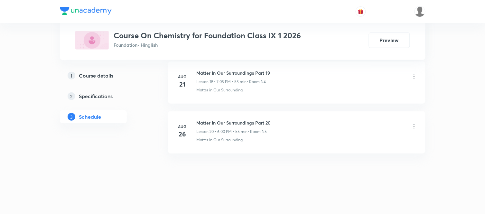
scroll to position [1301, 0]
click at [226, 120] on h6 "Matter In Our Surroundings Part 20" at bounding box center [234, 122] width 74 height 7
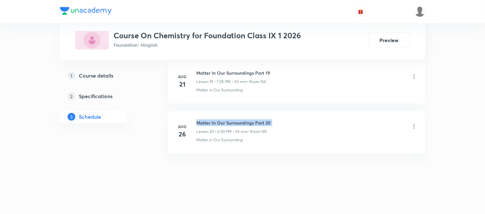
copy h6 "Matter In Our Surroundings Part 20"
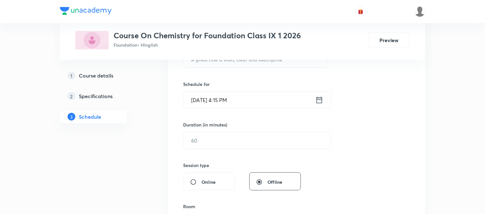
scroll to position [128, 0]
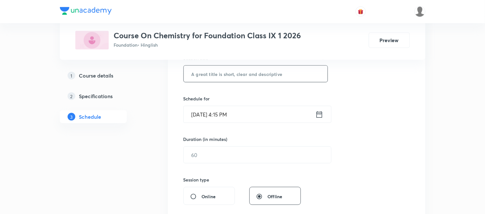
click at [239, 79] on input "text" at bounding box center [256, 74] width 144 height 16
paste input "Matter In Our Surroundings Part 20"
type input "Matter In Our Surroundings Part 21"
click at [321, 113] on icon at bounding box center [319, 114] width 6 height 6
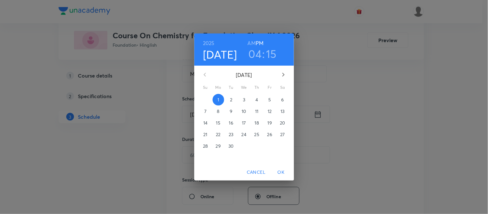
click at [232, 98] on p "2" at bounding box center [231, 100] width 2 height 6
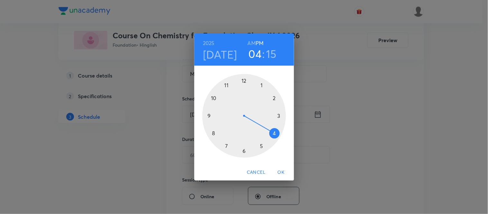
click at [245, 152] on div at bounding box center [244, 116] width 84 height 84
click at [243, 79] on div at bounding box center [244, 116] width 84 height 84
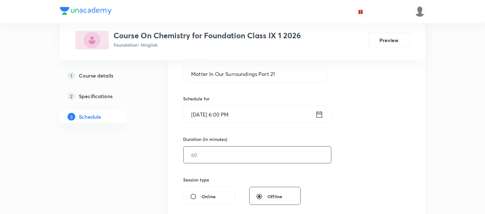
click at [220, 154] on input "text" at bounding box center [257, 155] width 147 height 16
type input "55"
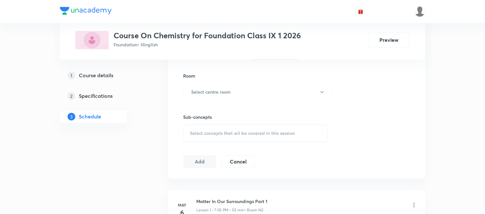
scroll to position [285, 0]
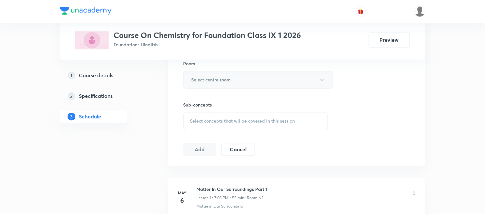
click at [210, 84] on button "Select centre room" at bounding box center [257, 80] width 149 height 18
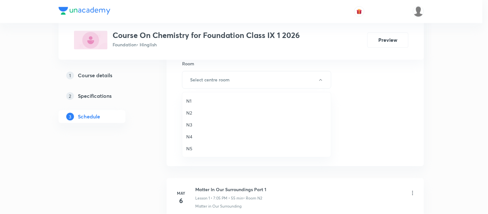
click at [190, 143] on li "N5" at bounding box center [256, 149] width 149 height 12
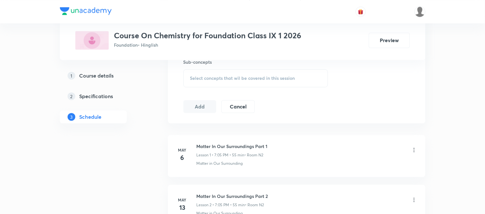
scroll to position [342, 0]
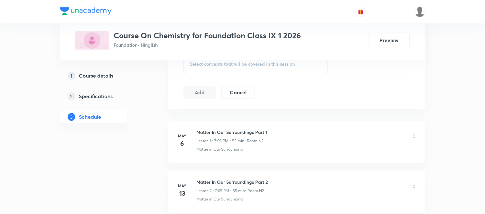
click at [229, 64] on span "Select concepts that wil be covered in this session" at bounding box center [242, 63] width 105 height 5
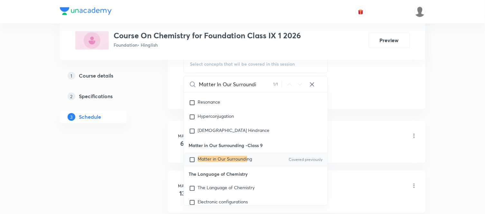
scroll to position [13577, 0]
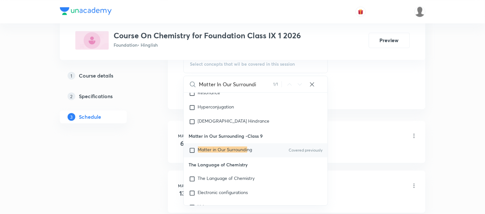
type input "Matter In Our Surroundi"
click at [240, 157] on div "Matter in Our Surroundi ng Covered previously" at bounding box center [256, 150] width 144 height 14
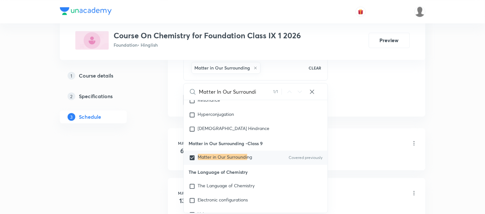
checkbox input "true"
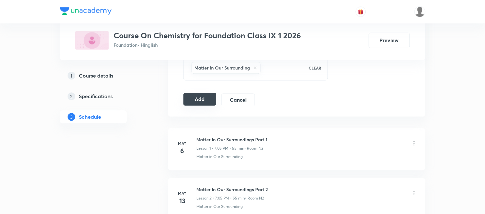
click at [199, 103] on button "Add" at bounding box center [199, 99] width 33 height 13
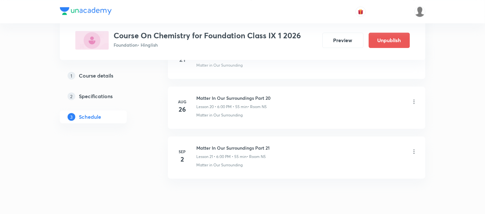
scroll to position [1054, 0]
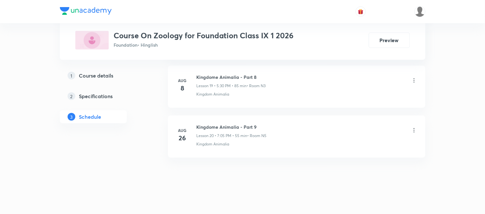
scroll to position [1301, 0]
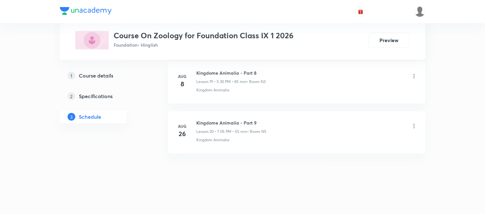
click at [228, 119] on h6 "Kingdome Animalia - Part 9" at bounding box center [232, 122] width 70 height 7
copy h6 "Kingdome Animalia - Part 9"
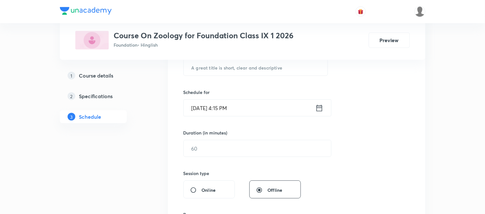
scroll to position [128, 0]
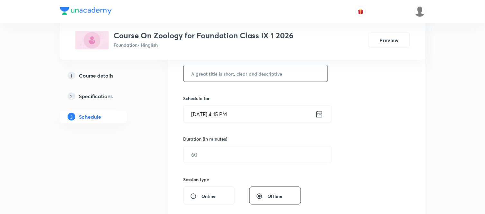
click at [241, 69] on input "text" at bounding box center [256, 73] width 144 height 16
paste input "Kingdome Animalia - Part 9"
type input "Kingdome Animalia - Part 10"
click at [319, 117] on icon at bounding box center [319, 114] width 6 height 6
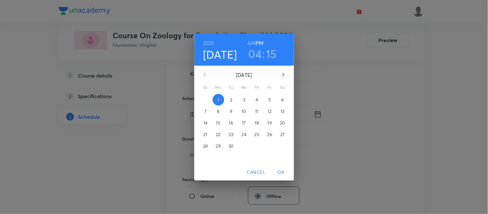
click at [230, 101] on p "2" at bounding box center [231, 100] width 2 height 6
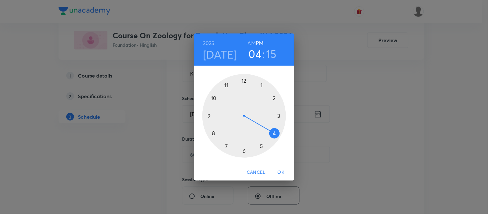
click at [224, 147] on div at bounding box center [244, 116] width 84 height 84
click at [259, 86] on div at bounding box center [244, 116] width 84 height 84
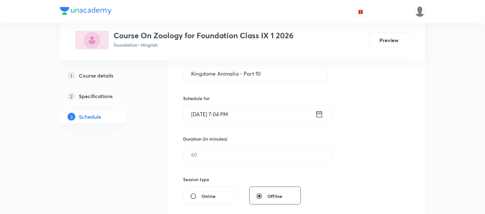
click at [320, 110] on icon at bounding box center [319, 114] width 8 height 9
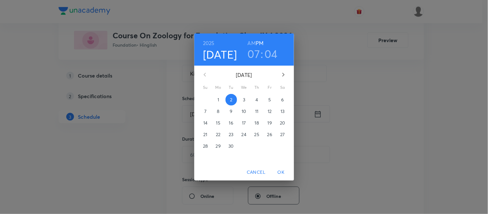
click at [275, 54] on h3 "04" at bounding box center [271, 54] width 13 height 14
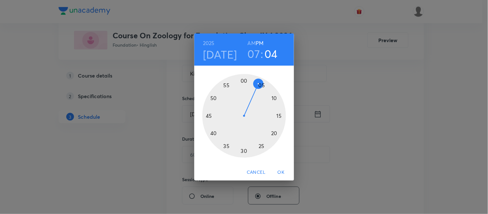
click at [260, 85] on div at bounding box center [244, 116] width 84 height 84
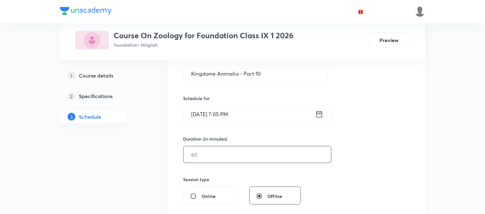
click at [206, 147] on input "text" at bounding box center [257, 154] width 147 height 16
type input "7"
type input "55"
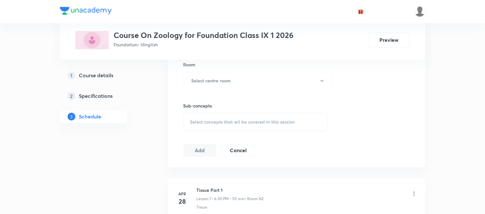
scroll to position [285, 0]
click at [235, 76] on button "Select centre room" at bounding box center [257, 80] width 149 height 18
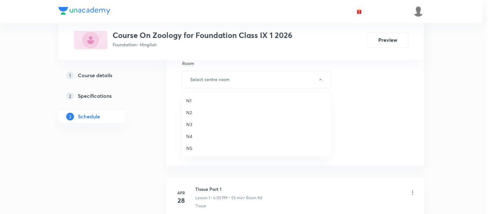
click at [186, 149] on span "N5" at bounding box center [256, 148] width 141 height 7
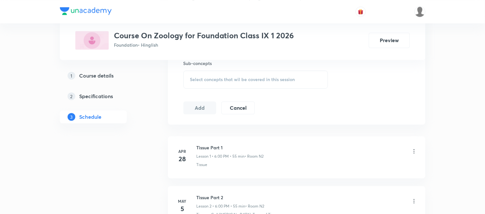
scroll to position [329, 0]
click at [237, 74] on div "Select concepts that wil be covered in this session" at bounding box center [255, 78] width 145 height 18
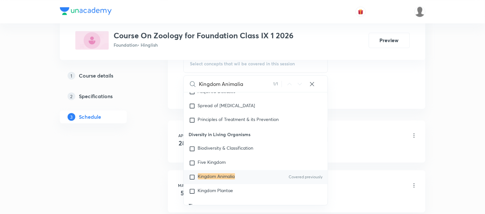
scroll to position [4653, 0]
type input "Kingdom Animalia"
click at [232, 173] on mark "Kingdom Animalia" at bounding box center [216, 175] width 37 height 6
checkbox input "true"
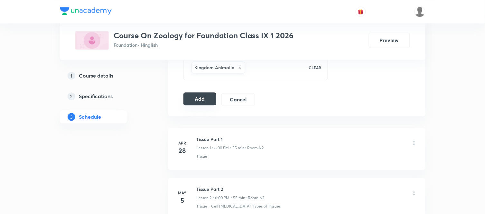
click at [196, 103] on button "Add" at bounding box center [199, 98] width 33 height 13
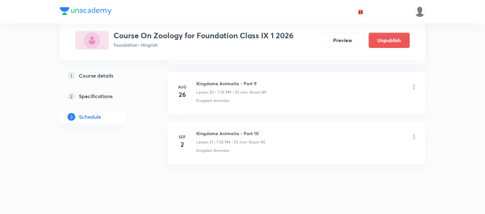
scroll to position [1055, 0]
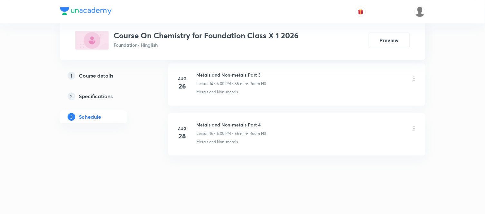
scroll to position [1051, 0]
click at [217, 122] on h6 "Metals and Non-metals Part 4" at bounding box center [232, 122] width 70 height 7
copy h6 "Metals and Non-metals Part 4"
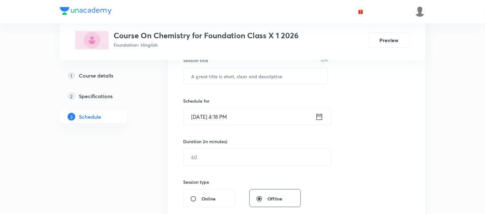
scroll to position [107, 0]
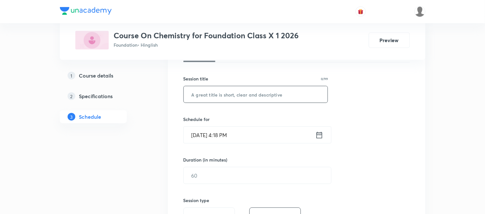
click at [230, 96] on input "text" at bounding box center [256, 94] width 144 height 16
paste input "Metals and Non-metals Part 4"
type input "Metals and Non-metals Part 5"
click at [318, 137] on icon at bounding box center [319, 135] width 8 height 9
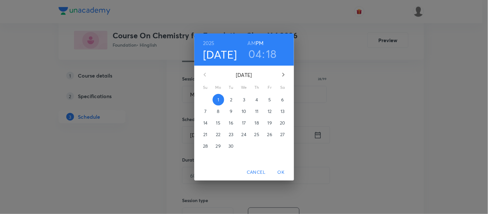
click at [232, 104] on button "2" at bounding box center [232, 100] width 12 height 12
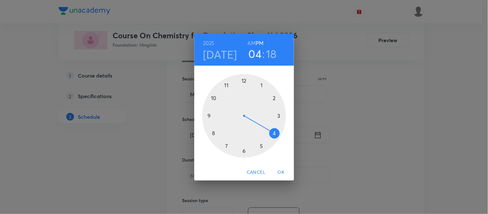
click at [243, 152] on div at bounding box center [244, 116] width 84 height 84
click at [243, 79] on div at bounding box center [244, 116] width 84 height 84
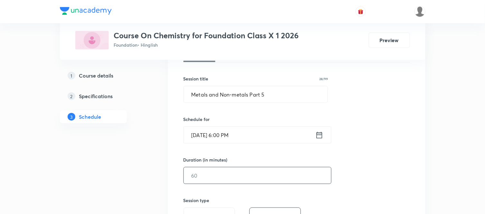
click at [219, 169] on input "text" at bounding box center [257, 175] width 147 height 16
type input "55"
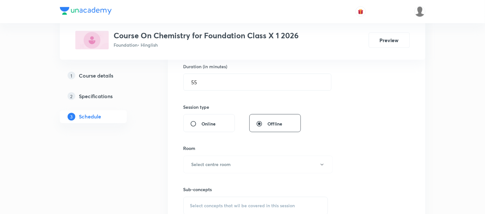
scroll to position [250, 0]
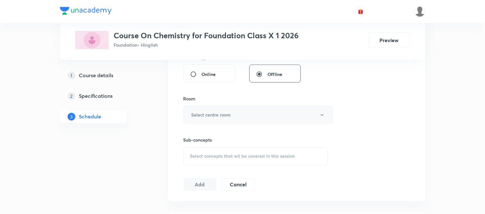
click at [204, 109] on button "Select centre room" at bounding box center [257, 115] width 149 height 18
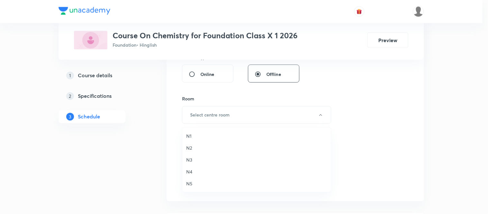
click at [189, 158] on span "N3" at bounding box center [256, 159] width 141 height 7
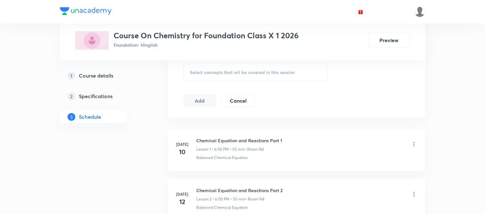
scroll to position [336, 0]
click at [227, 76] on div "Select concepts that wil be covered in this session" at bounding box center [255, 70] width 145 height 18
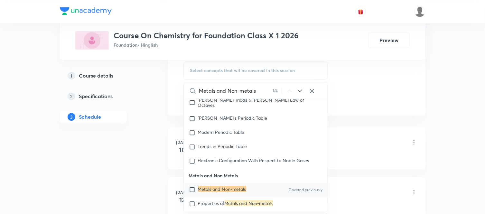
scroll to position [155, 0]
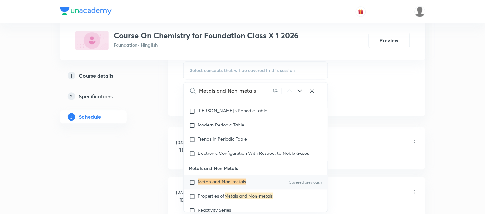
type input "Metals and Non-metals"
click at [219, 183] on mark "Metals and Non-metals" at bounding box center [222, 181] width 48 height 6
checkbox input "true"
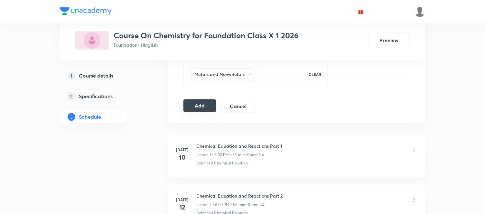
click at [200, 105] on button "Add" at bounding box center [199, 105] width 33 height 13
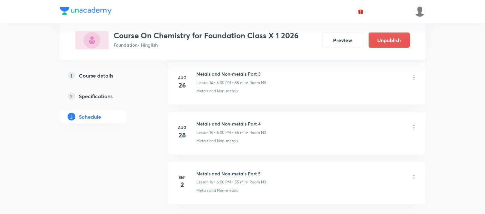
scroll to position [805, 0]
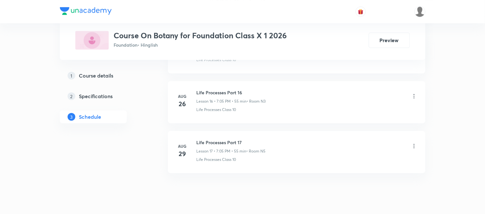
scroll to position [1151, 0]
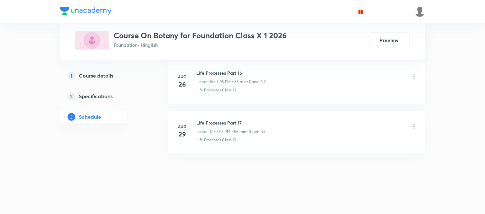
click at [221, 121] on h6 "Life Processes Part 17" at bounding box center [231, 122] width 69 height 7
copy h6 "Life Processes Part 17"
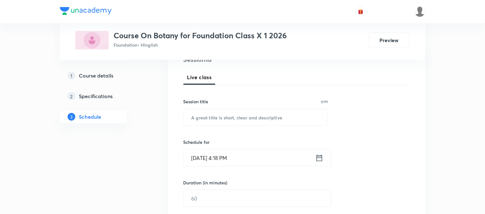
scroll to position [64, 0]
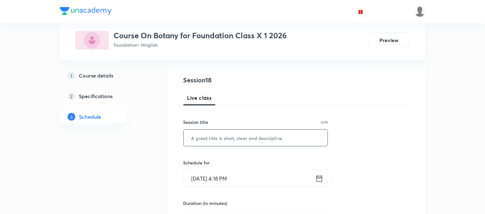
click at [219, 140] on input "text" at bounding box center [256, 138] width 144 height 16
paste input "Life Processes Part 17"
type input "Life Processes Part 18"
click at [320, 178] on icon at bounding box center [319, 178] width 8 height 9
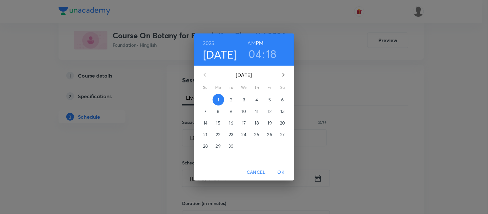
click at [232, 98] on p "2" at bounding box center [231, 100] width 2 height 6
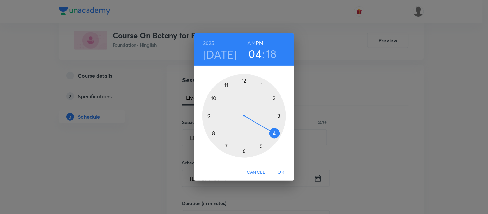
click at [226, 144] on div at bounding box center [244, 116] width 84 height 84
click at [261, 85] on div at bounding box center [244, 116] width 84 height 84
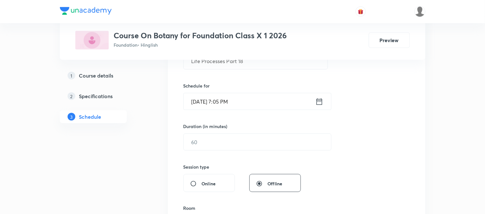
scroll to position [164, 0]
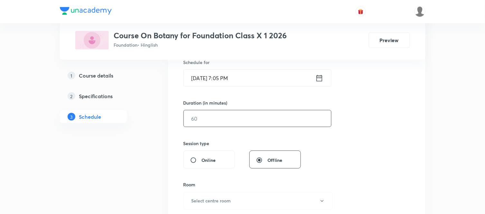
click at [223, 117] on input "text" at bounding box center [257, 118] width 147 height 16
type input "55"
click at [218, 195] on button "Select centre room" at bounding box center [257, 201] width 149 height 18
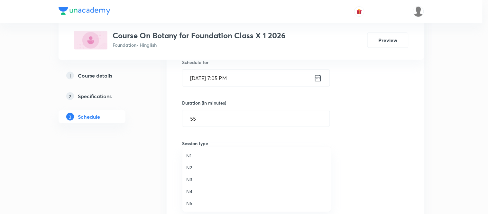
click at [189, 175] on li "N3" at bounding box center [256, 179] width 149 height 12
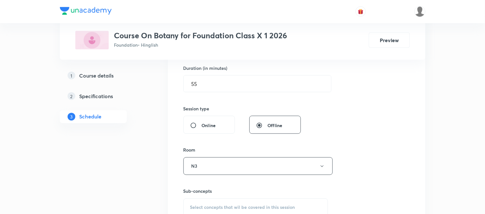
scroll to position [221, 0]
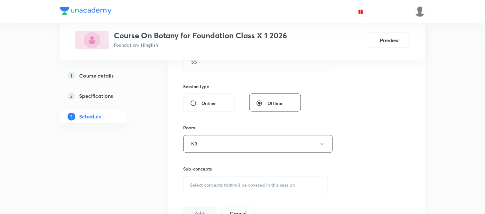
click at [189, 175] on div "Sub-concepts Select concepts that wil be covered in this session" at bounding box center [255, 180] width 145 height 29
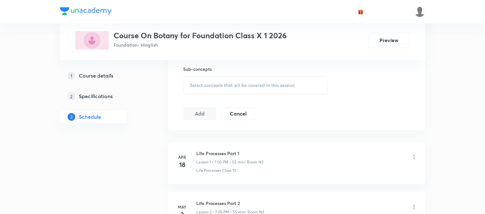
scroll to position [336, 0]
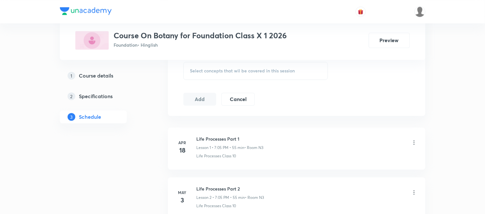
click at [243, 79] on div "Select concepts that wil be covered in this session" at bounding box center [255, 71] width 145 height 18
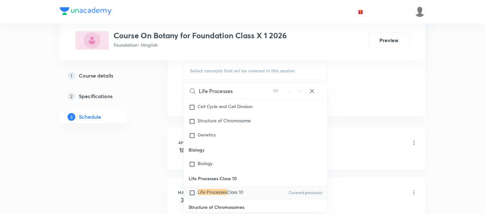
scroll to position [3527, 0]
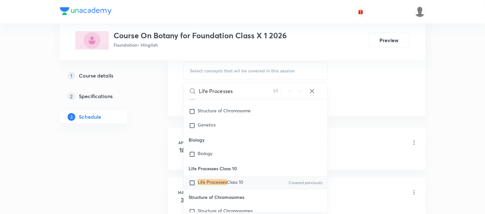
type input "Life Processes"
click at [239, 178] on div "Life Processes Class 10 Covered previously" at bounding box center [256, 183] width 144 height 14
checkbox input "true"
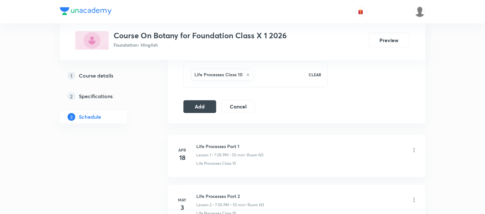
click at [201, 102] on button "Add" at bounding box center [199, 105] width 33 height 13
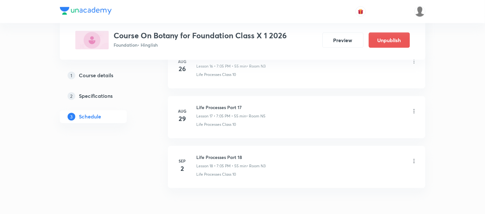
scroll to position [905, 0]
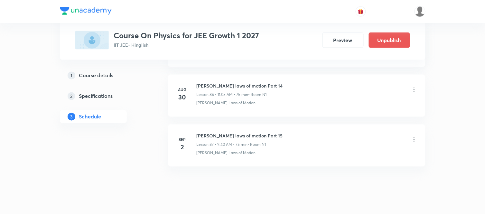
scroll to position [4647, 0]
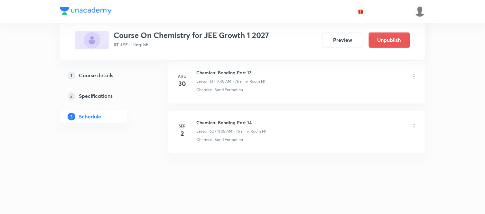
scroll to position [3398, 0]
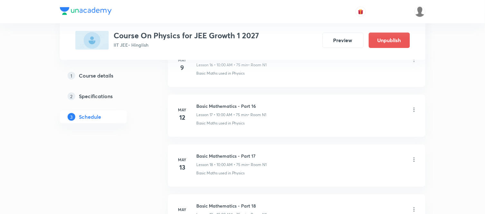
scroll to position [1225, 0]
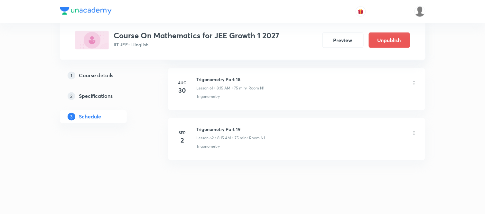
scroll to position [3398, 0]
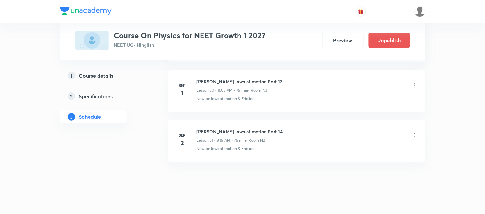
scroll to position [4347, 0]
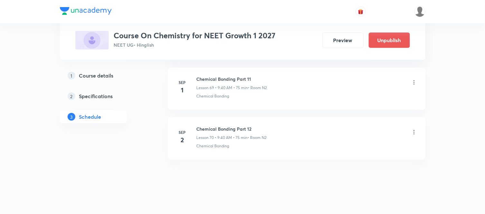
scroll to position [3798, 0]
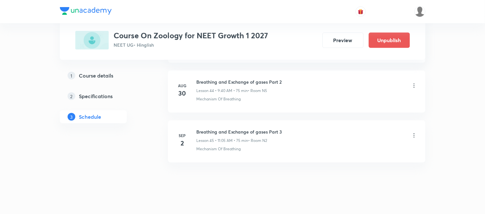
scroll to position [2549, 0]
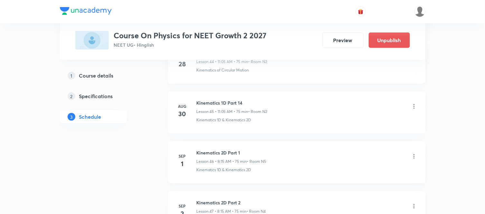
scroll to position [2650, 0]
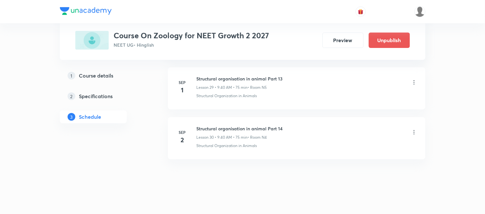
scroll to position [1800, 0]
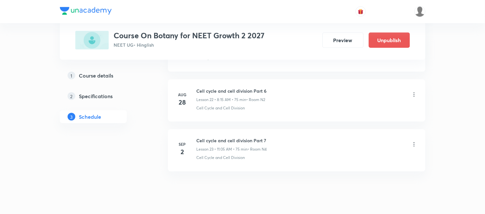
scroll to position [1450, 0]
